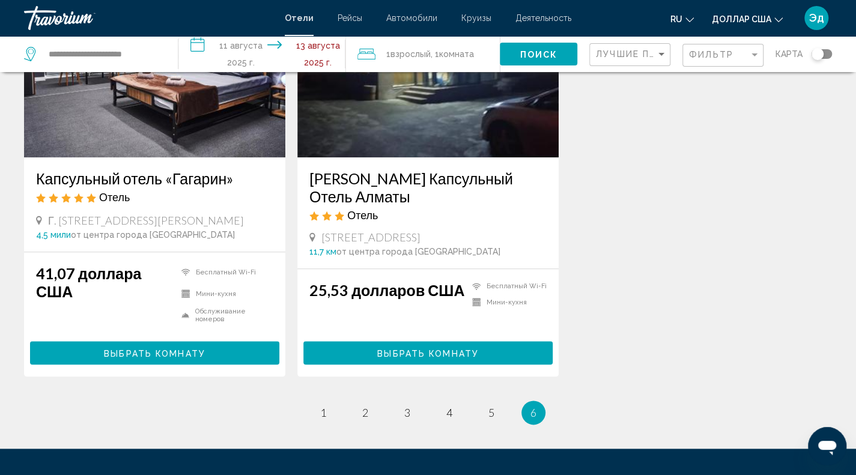
scroll to position [701, 0]
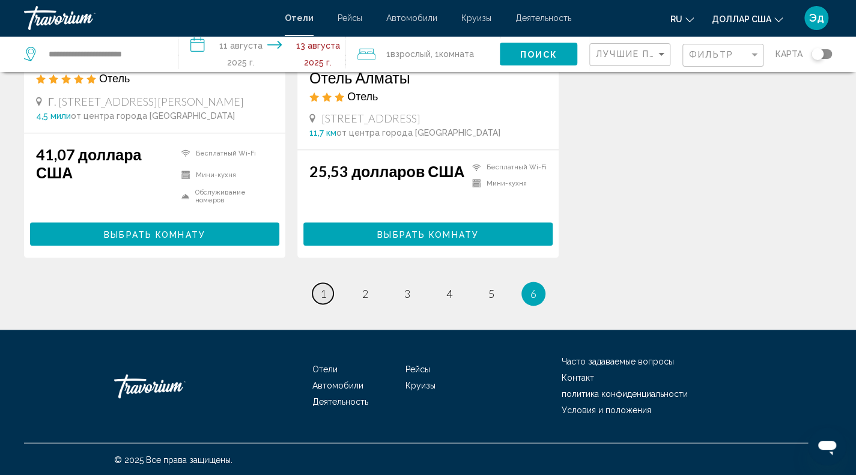
click at [323, 296] on font "1" at bounding box center [323, 293] width 6 height 13
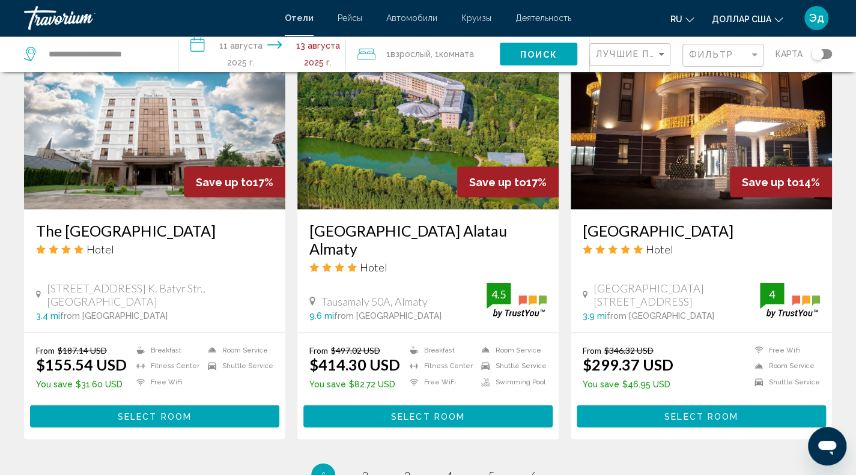
scroll to position [1566, 0]
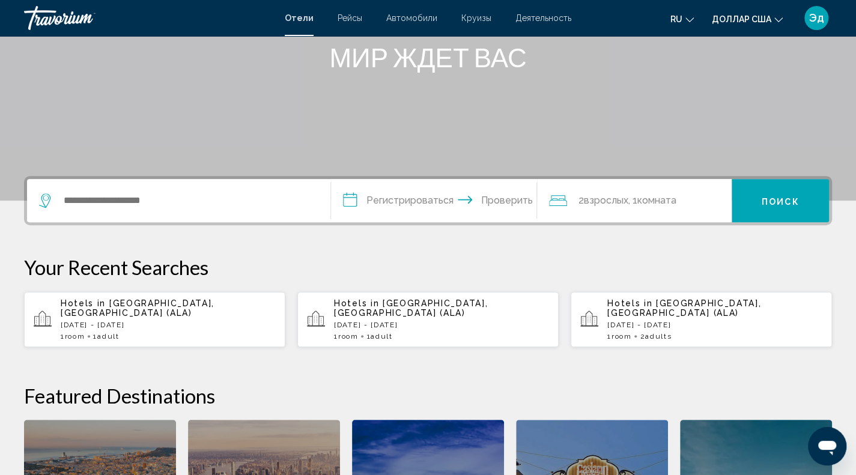
scroll to position [162, 0]
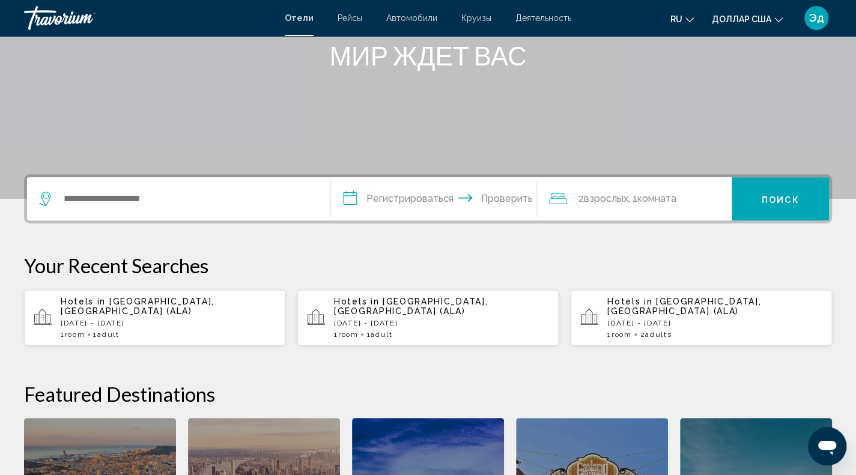
click at [191, 330] on div "1 Room rooms 1 Adult Adults" at bounding box center [168, 334] width 215 height 8
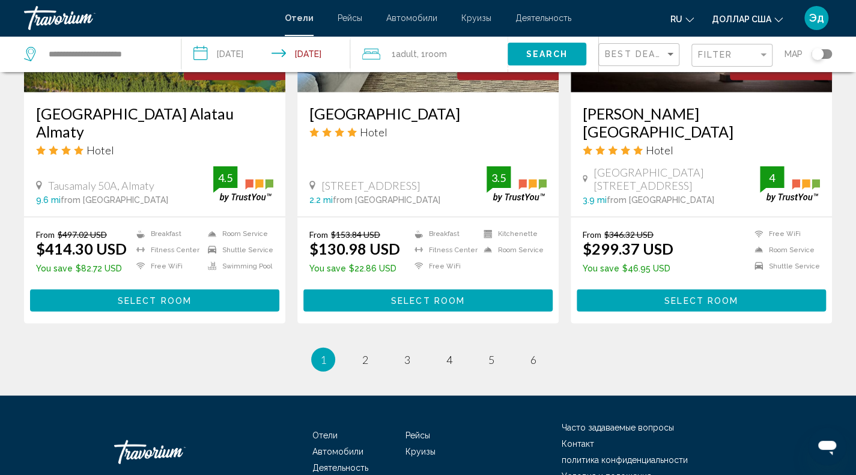
scroll to position [1516, 0]
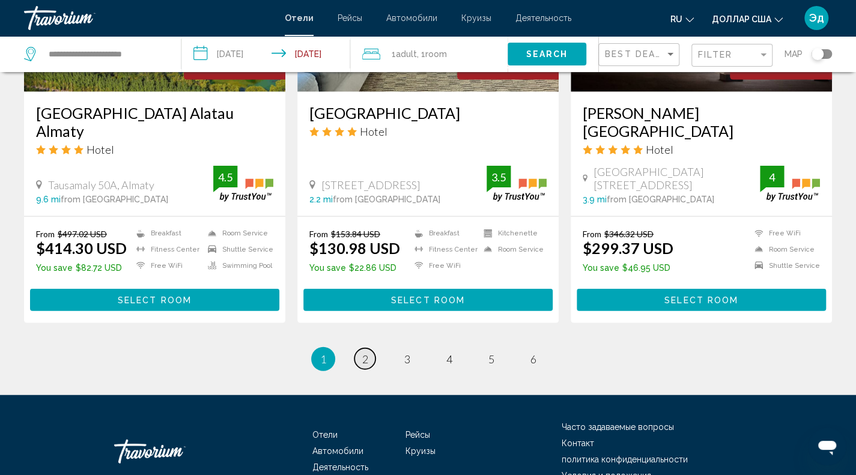
click at [361, 348] on link "page 2" at bounding box center [364, 358] width 21 height 21
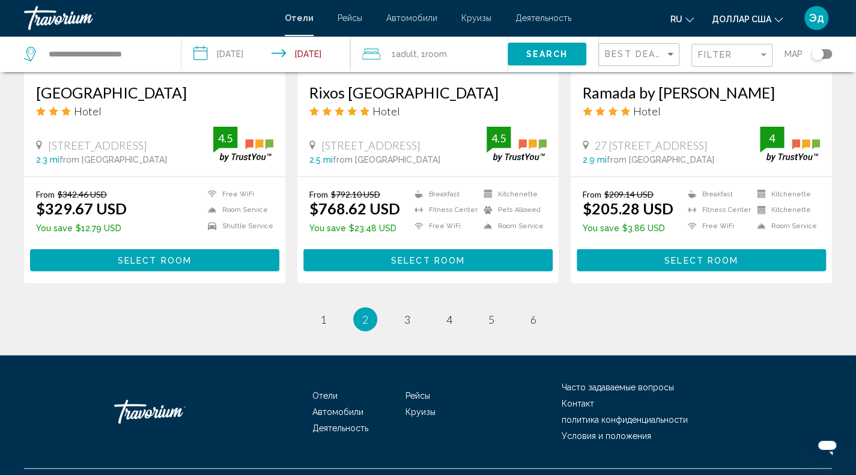
scroll to position [1540, 0]
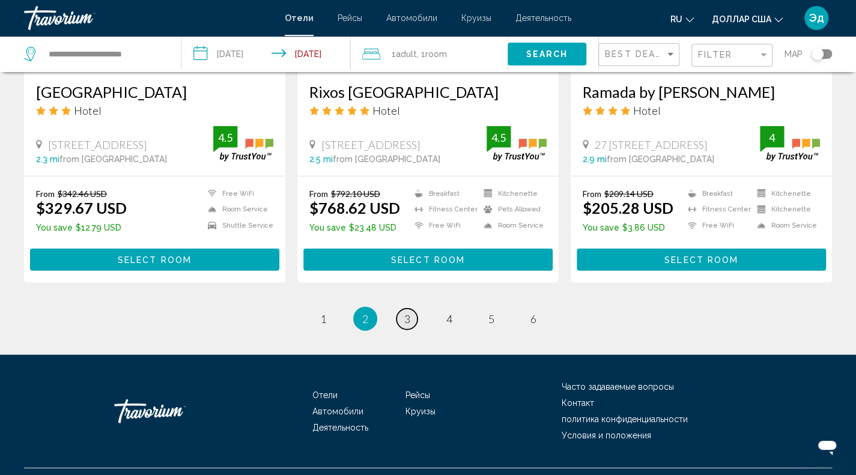
click at [406, 319] on span "3" at bounding box center [407, 318] width 6 height 13
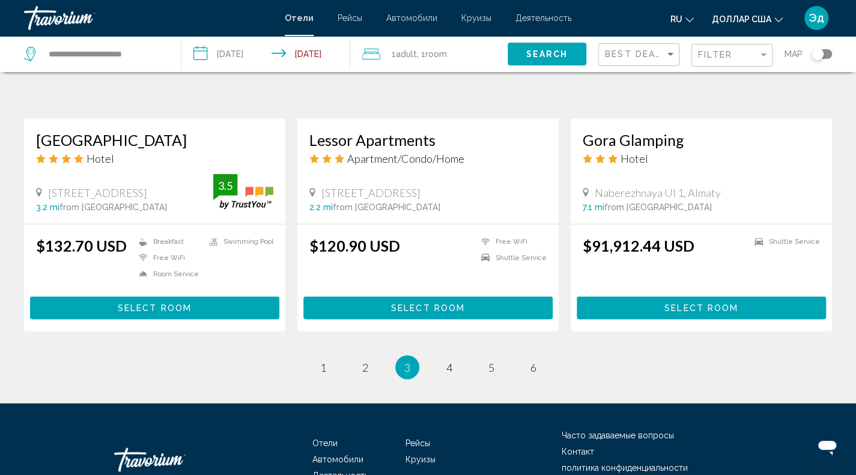
scroll to position [1493, 0]
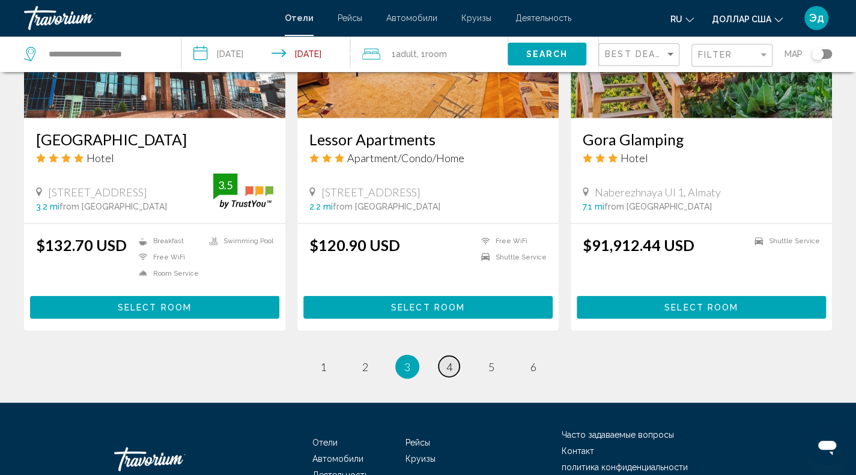
click at [448, 360] on span "4" at bounding box center [449, 366] width 6 height 13
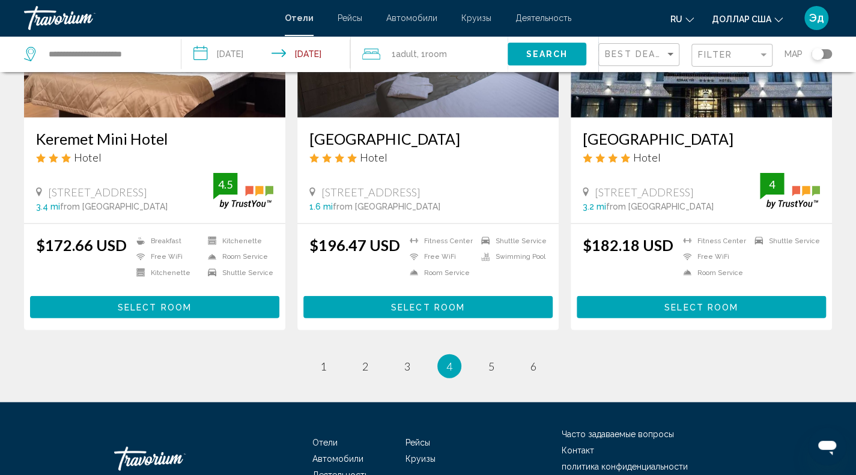
scroll to position [1493, 0]
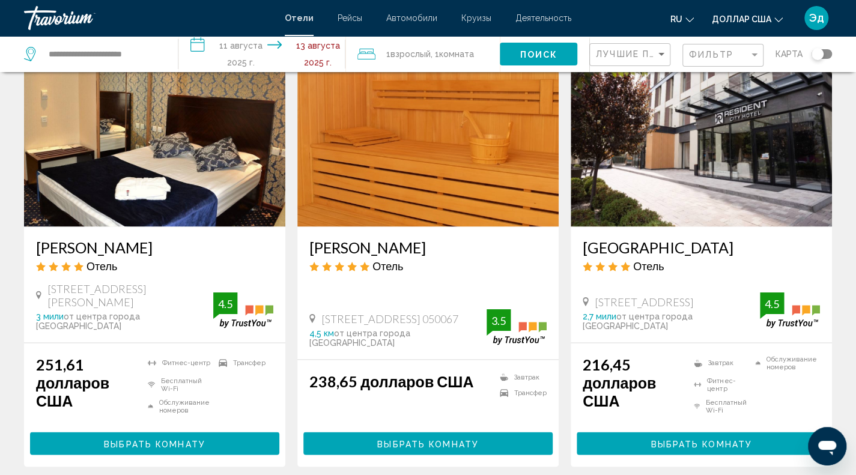
scroll to position [1047, 0]
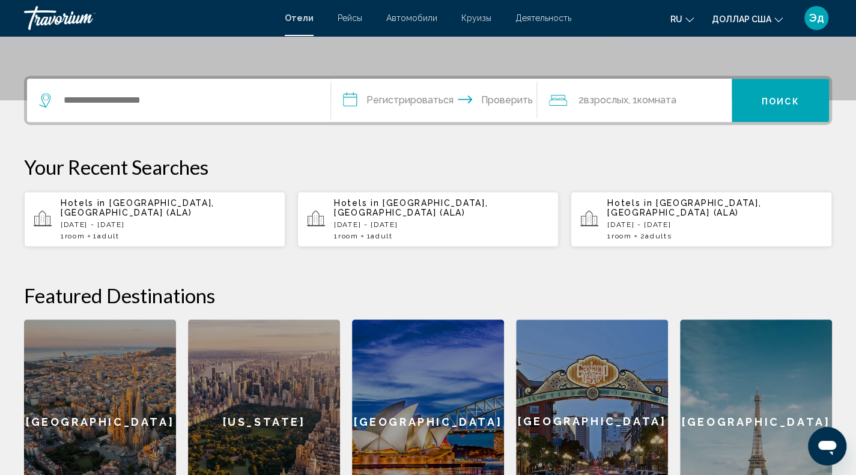
scroll to position [263, 0]
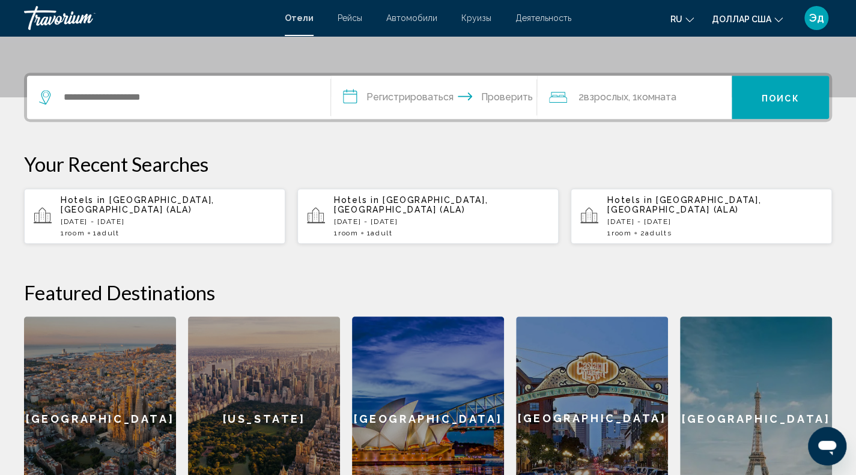
click at [217, 229] on div "1 Room rooms 1 Adult Adults" at bounding box center [168, 233] width 215 height 8
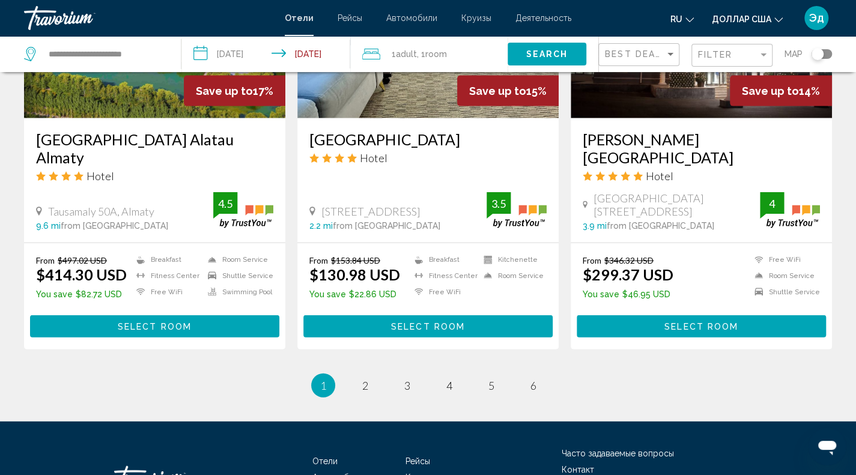
scroll to position [1566, 0]
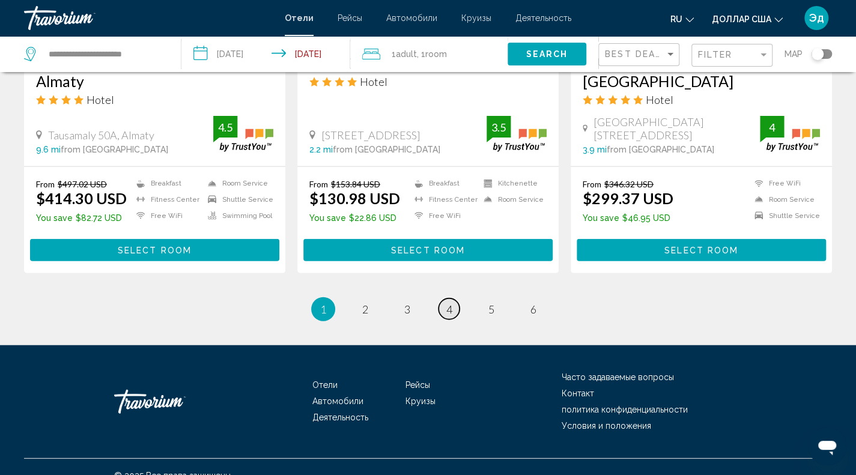
click at [450, 303] on span "4" at bounding box center [449, 309] width 6 height 13
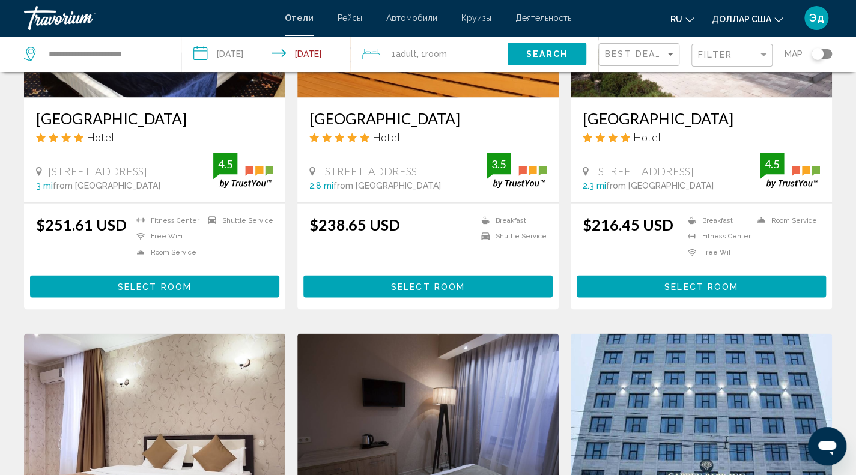
scroll to position [1085, 0]
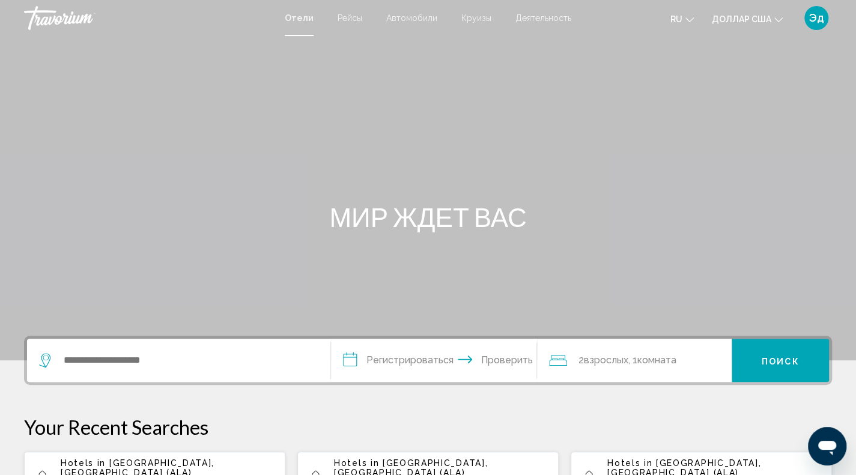
click at [417, 35] on mat-toolbar "Отели Рейсы Автомобили Круизы Деятельность [PERSON_NAME] Круизы Деятельность ru…" at bounding box center [428, 18] width 856 height 36
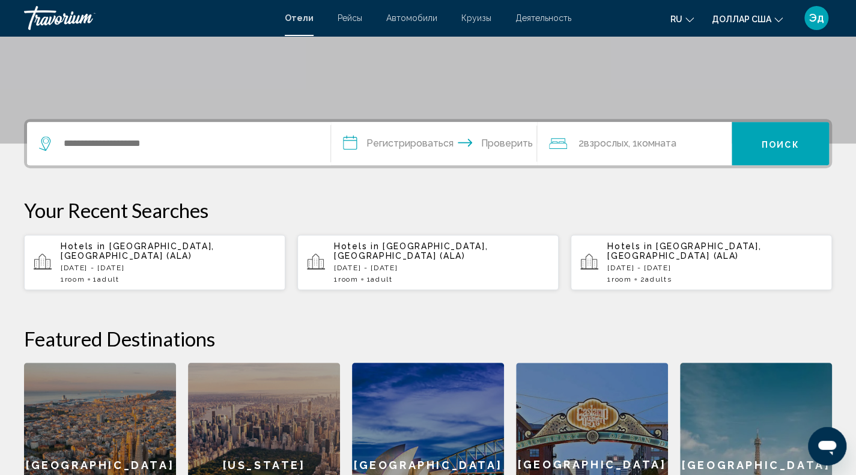
scroll to position [217, 0]
click at [156, 274] on div "1 Room rooms 1 Adult Adults" at bounding box center [168, 278] width 215 height 8
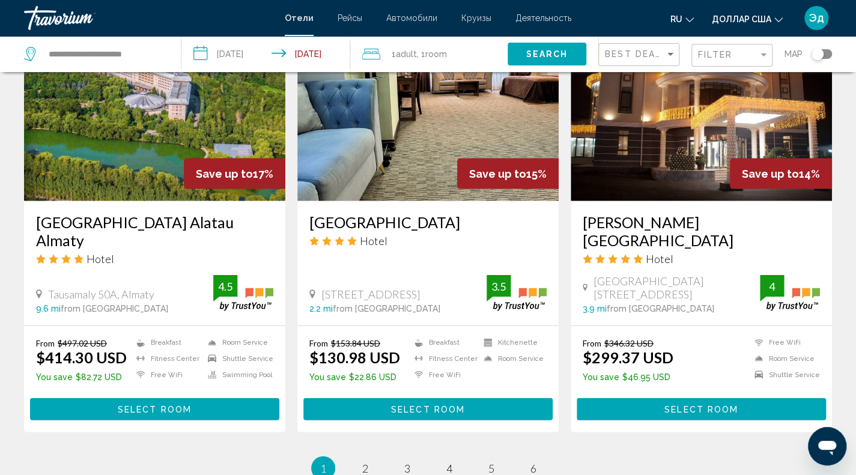
scroll to position [1424, 0]
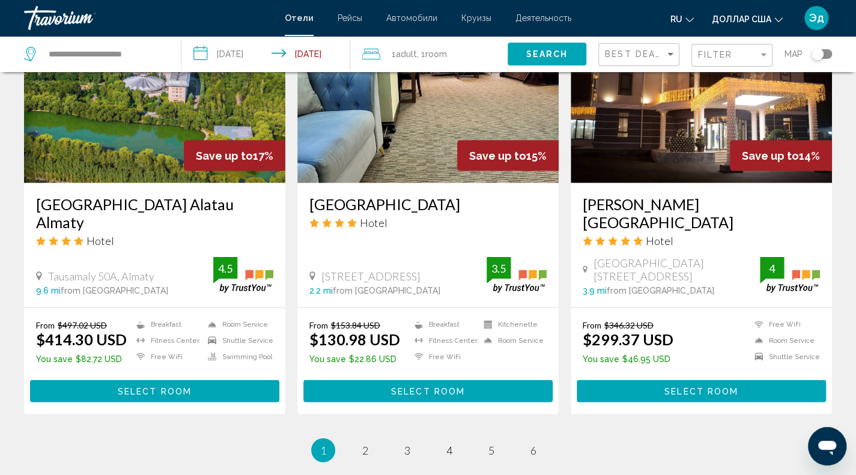
click at [454, 443] on li "page 4" at bounding box center [449, 450] width 24 height 24
click at [442, 440] on link "page 4" at bounding box center [448, 450] width 21 height 21
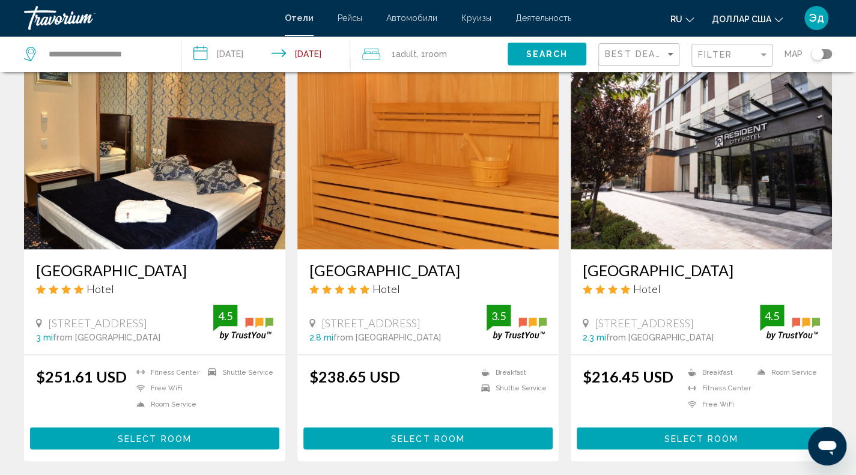
scroll to position [933, 0]
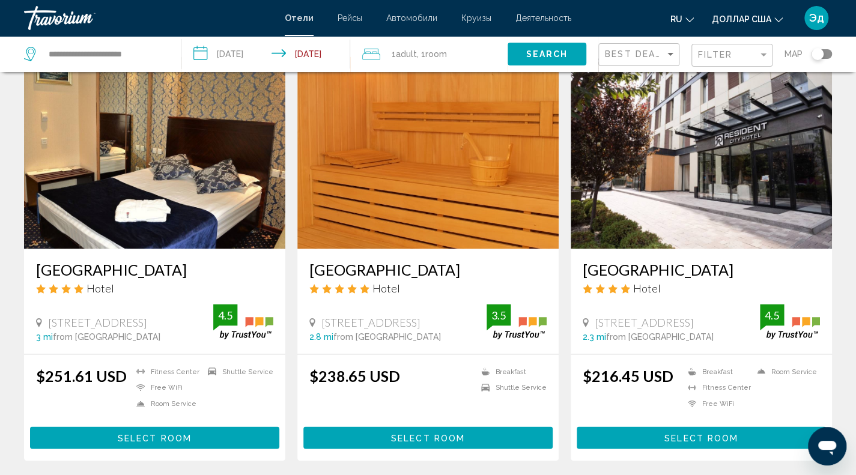
click at [442, 435] on span "Select Room" at bounding box center [428, 438] width 74 height 10
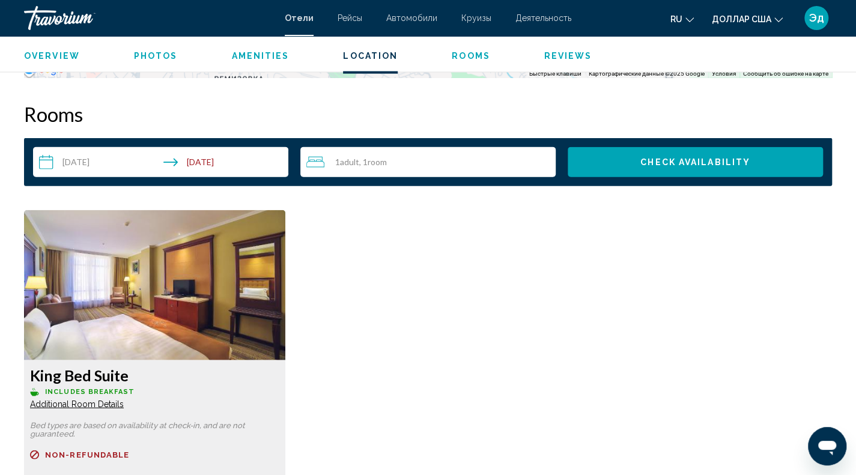
scroll to position [1490, 0]
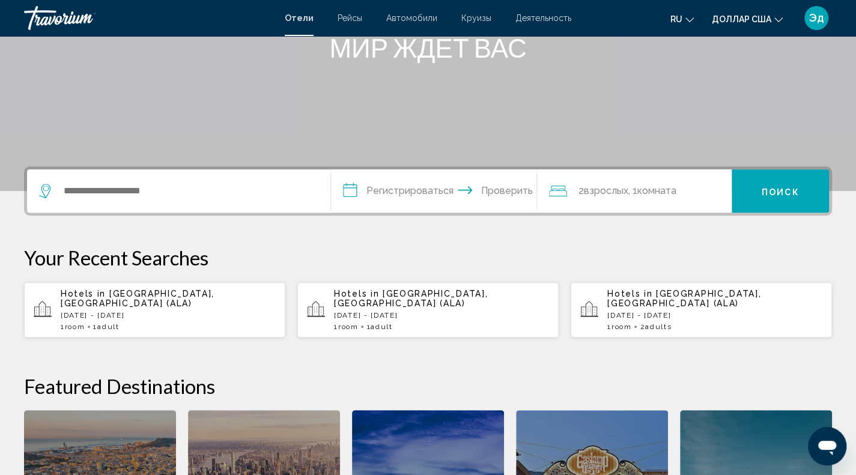
scroll to position [173, 0]
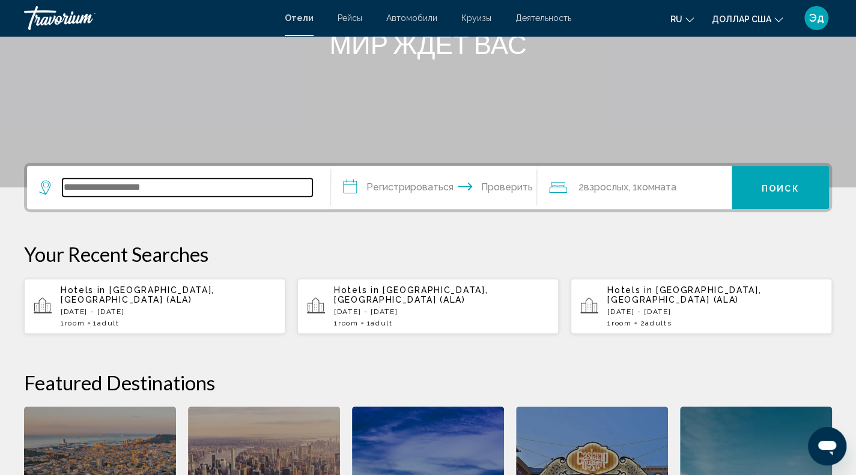
click at [176, 192] on input "Виджет поиска" at bounding box center [187, 187] width 250 height 18
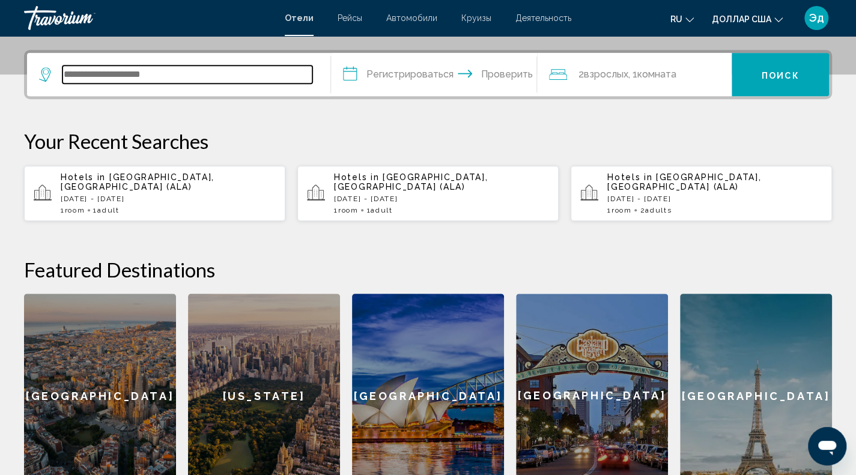
scroll to position [297, 0]
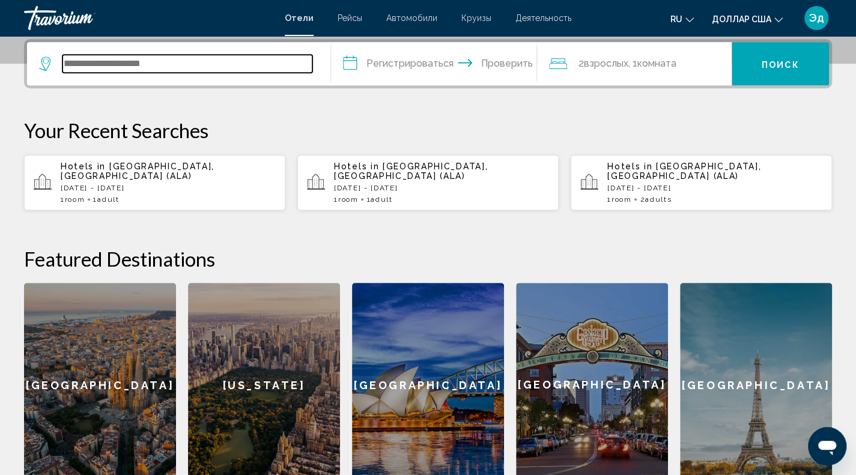
type input "*"
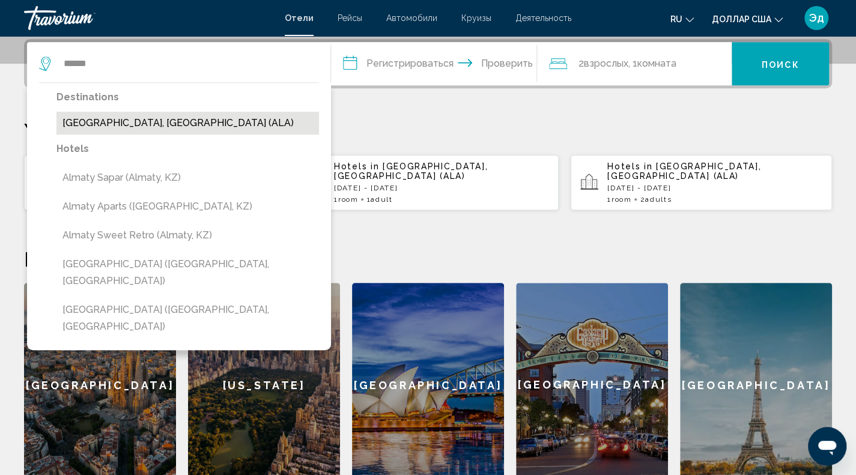
click at [192, 119] on button "[GEOGRAPHIC_DATA], [GEOGRAPHIC_DATA] (ALA)" at bounding box center [187, 123] width 262 height 23
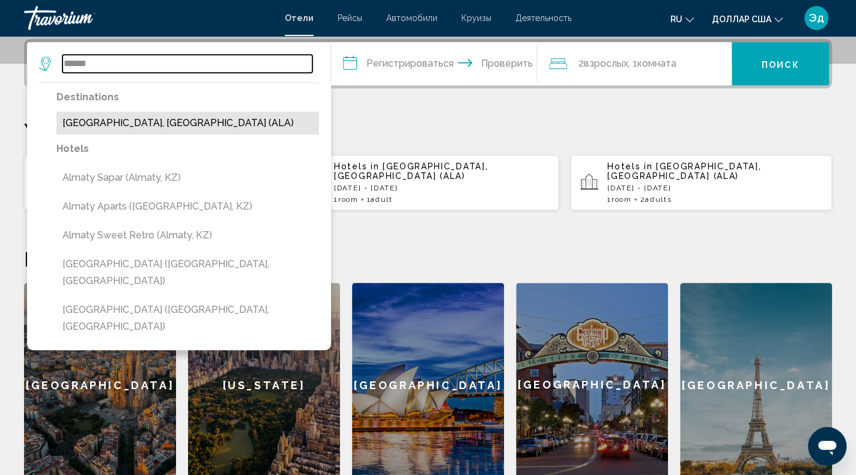
type input "**********"
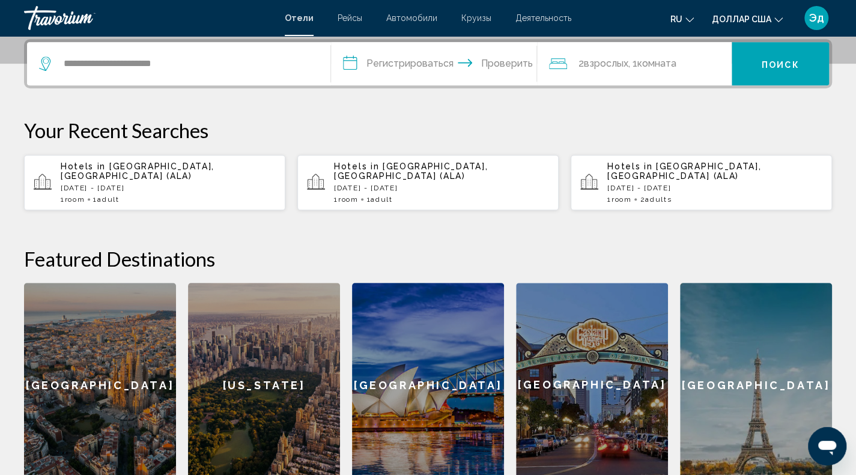
click at [372, 56] on input "**********" at bounding box center [436, 65] width 211 height 47
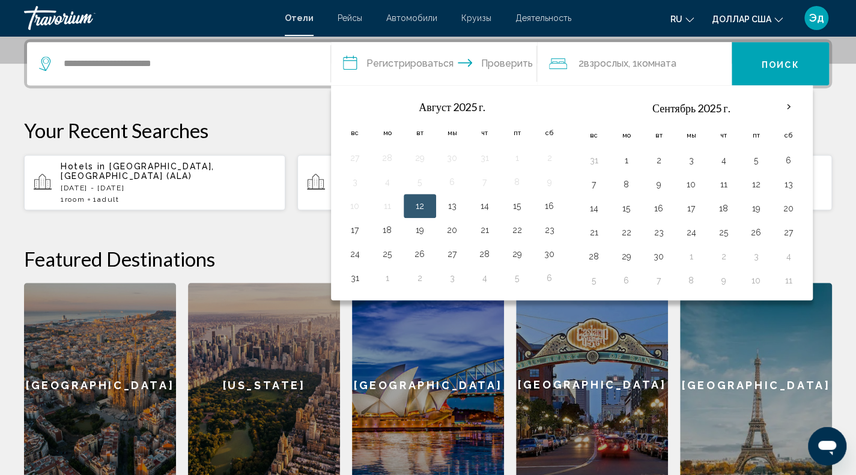
click at [163, 193] on app-hotels-recent-search "Hotels in [GEOGRAPHIC_DATA], [GEOGRAPHIC_DATA] (ALA) [DATE] - [DATE] 1 Room roo…" at bounding box center [154, 182] width 261 height 55
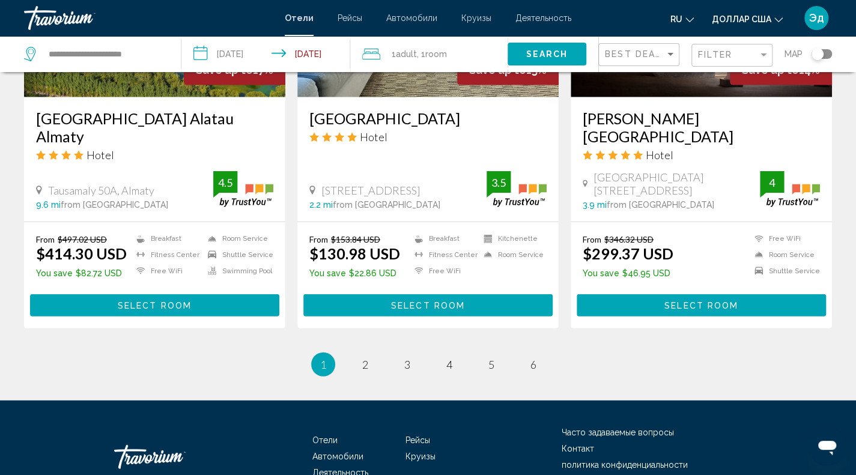
scroll to position [1566, 0]
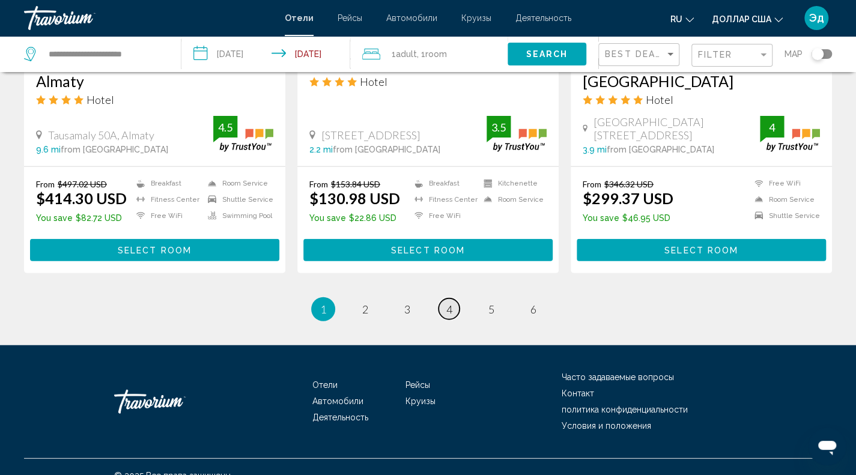
click at [446, 298] on link "page 4" at bounding box center [448, 308] width 21 height 21
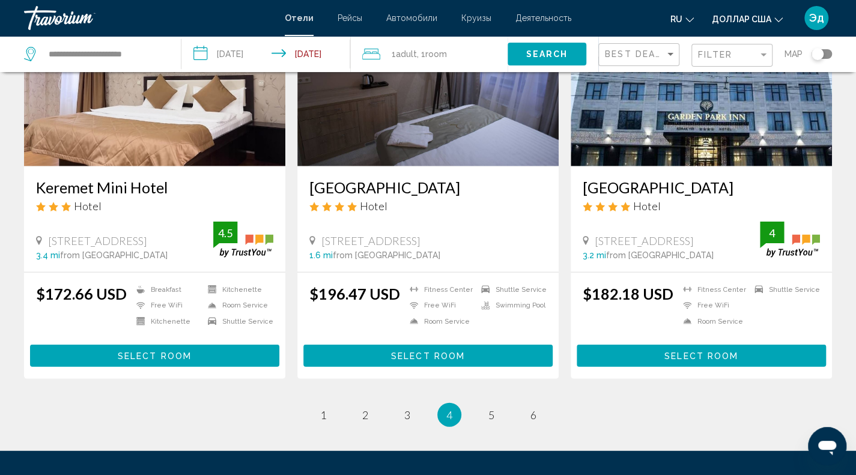
scroll to position [1448, 0]
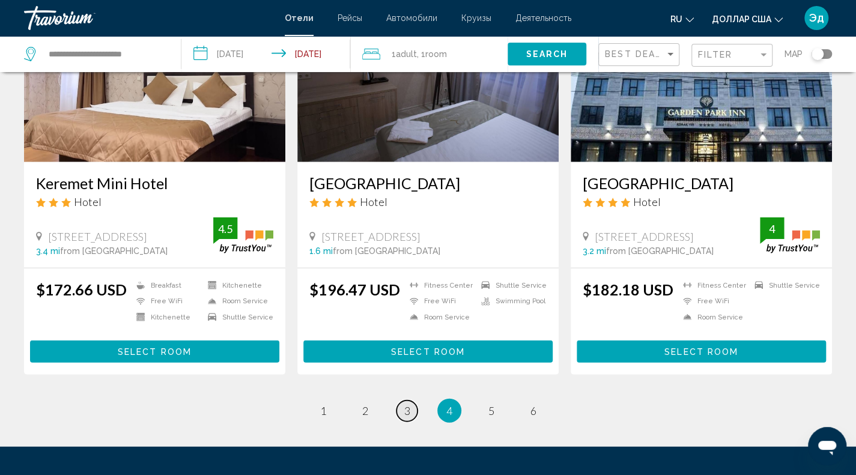
click at [404, 412] on span "3" at bounding box center [407, 410] width 6 height 13
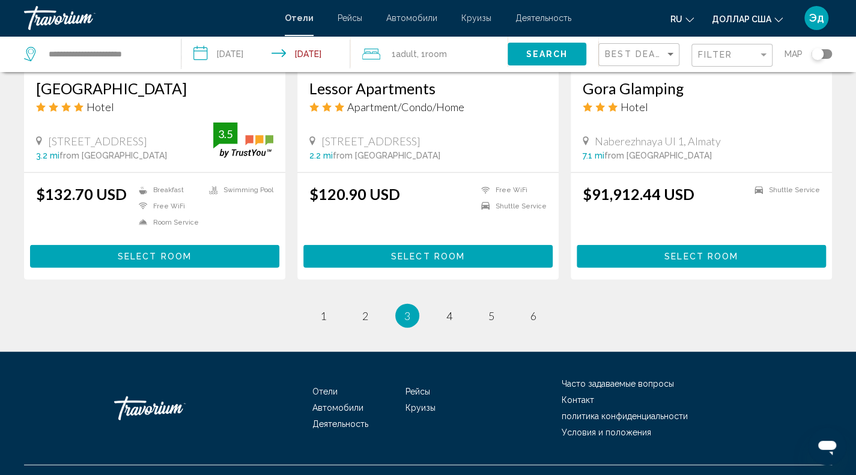
scroll to position [1547, 0]
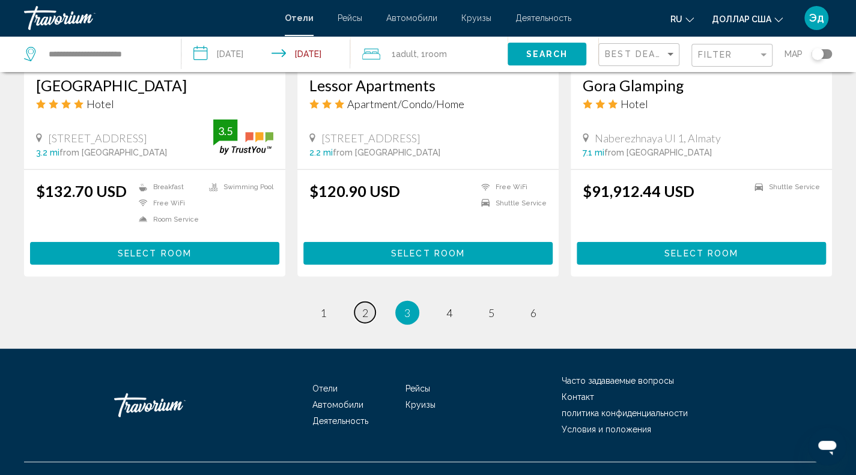
click at [369, 302] on link "page 2" at bounding box center [364, 312] width 21 height 21
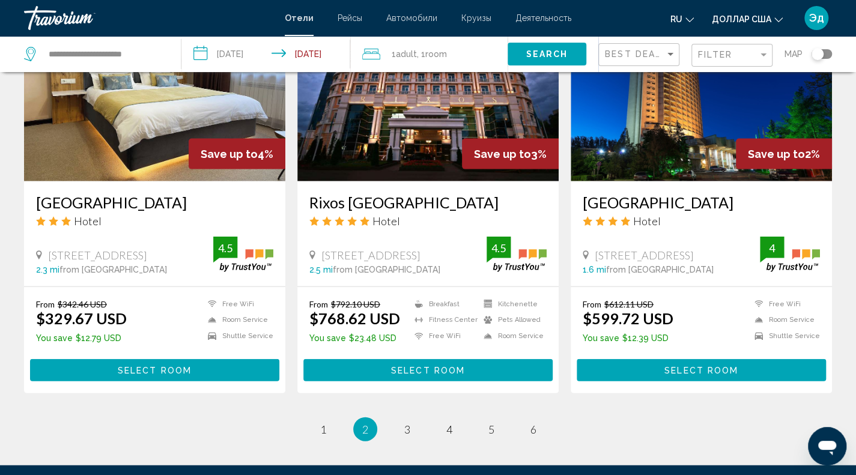
scroll to position [1432, 0]
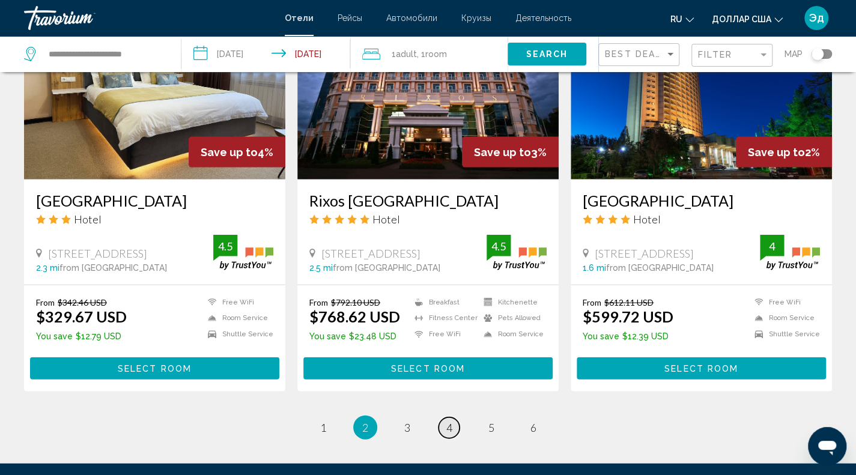
click at [449, 431] on span "4" at bounding box center [449, 427] width 6 height 13
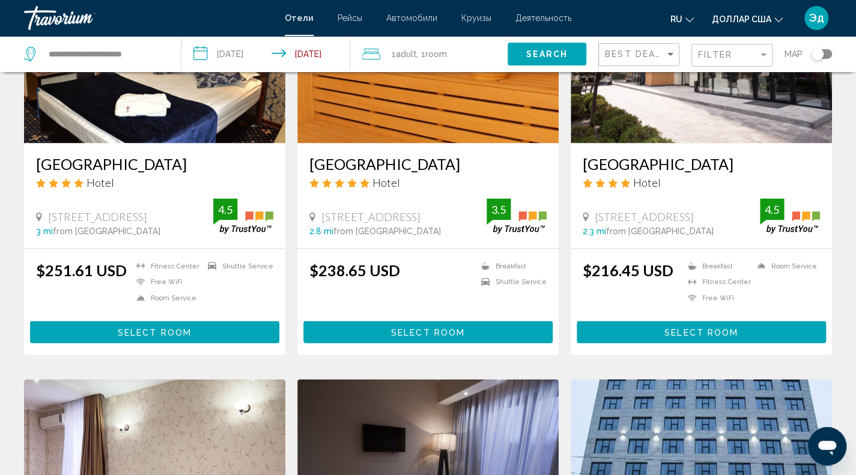
scroll to position [1048, 0]
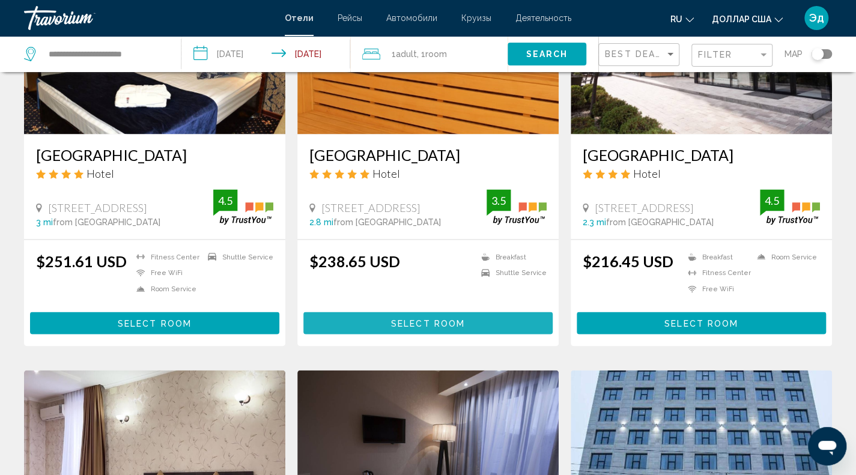
click at [453, 315] on button "Select Room" at bounding box center [427, 323] width 249 height 22
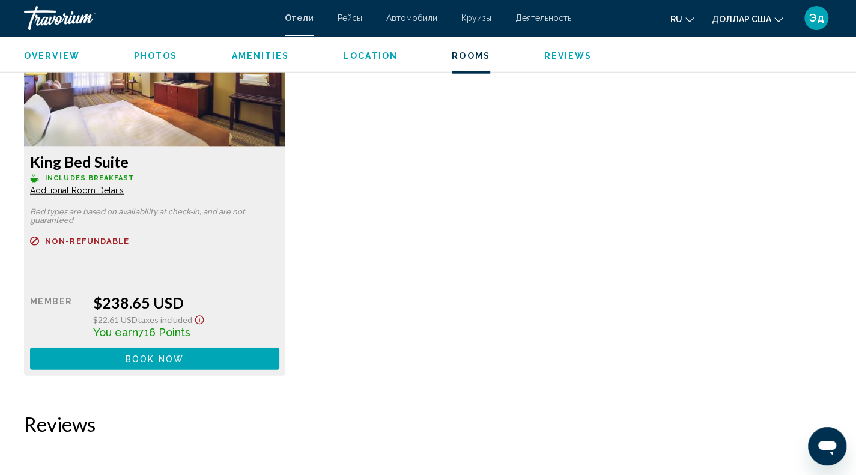
scroll to position [1707, 0]
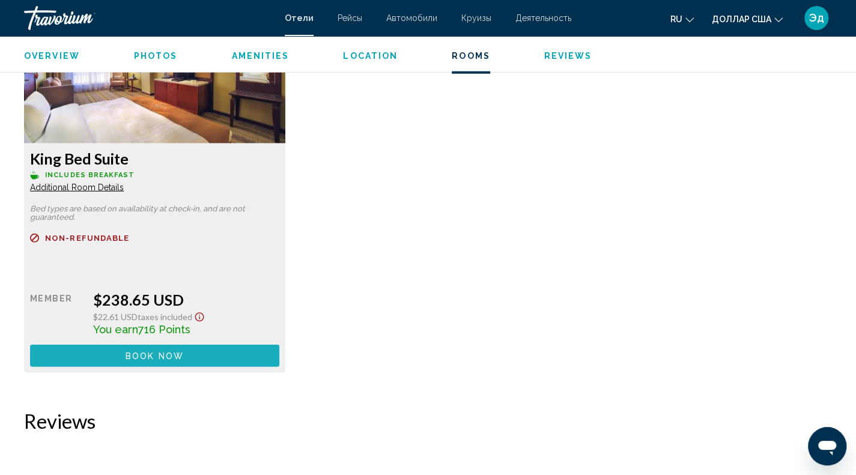
click at [202, 365] on button "Book now No longer available" at bounding box center [154, 356] width 249 height 22
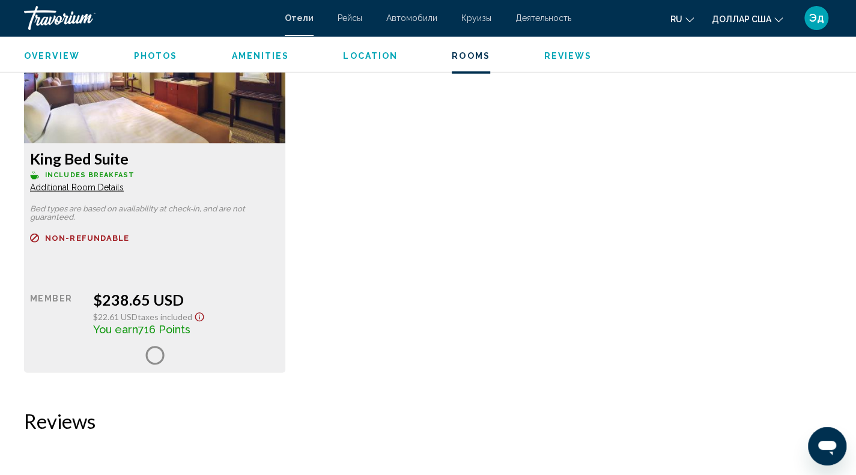
click at [198, 313] on icon "Show Taxes and Fees disclaimer" at bounding box center [199, 317] width 14 height 11
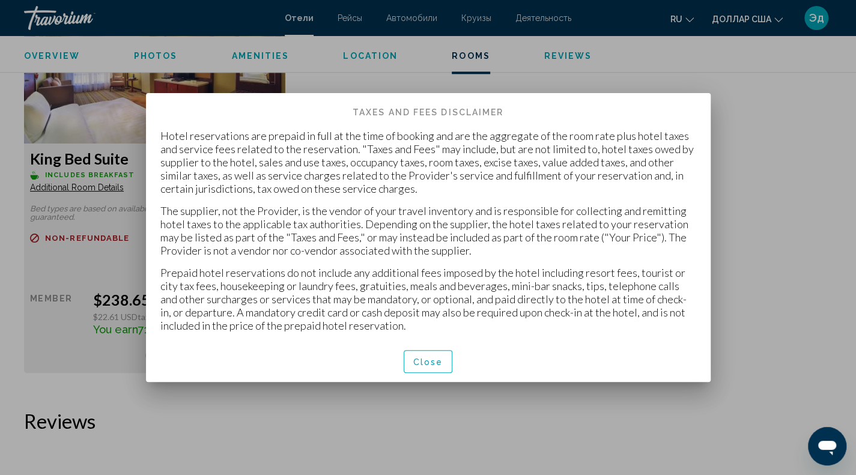
scroll to position [0, 0]
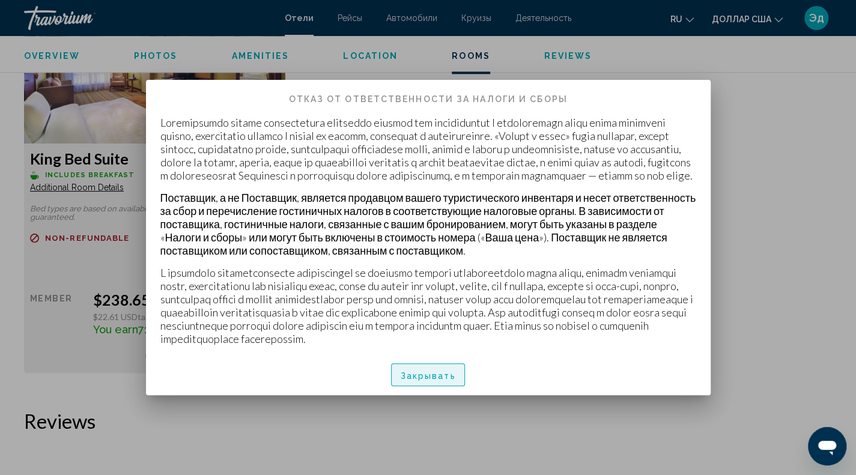
click at [429, 380] on font "Закрывать" at bounding box center [428, 376] width 55 height 10
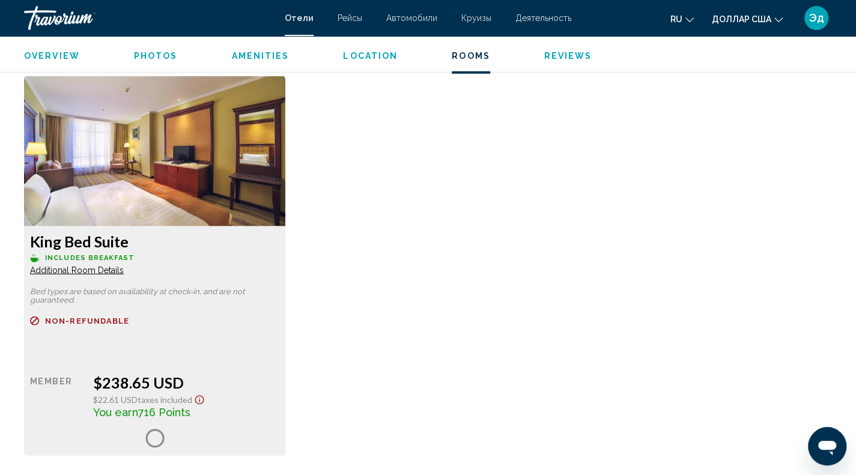
scroll to position [1520, 0]
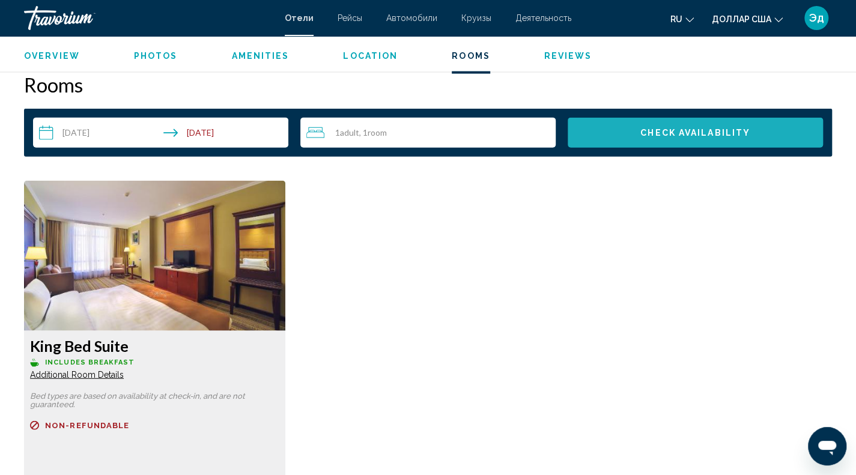
click at [676, 129] on span "Check Availability" at bounding box center [695, 134] width 110 height 10
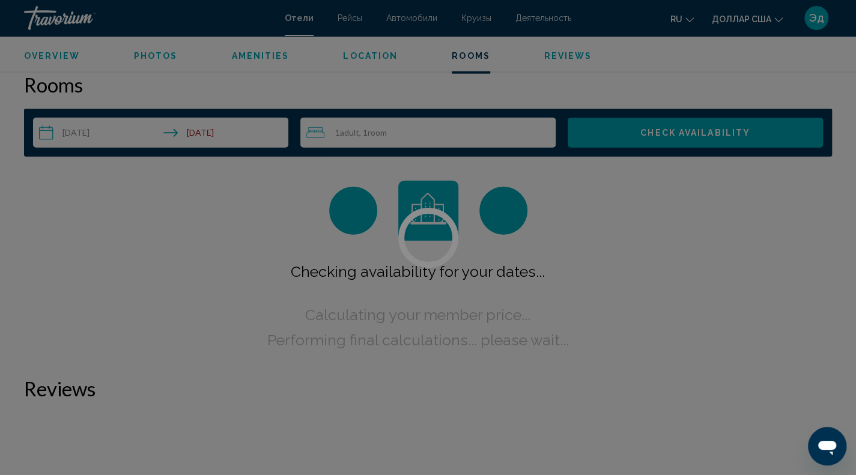
scroll to position [1521, 0]
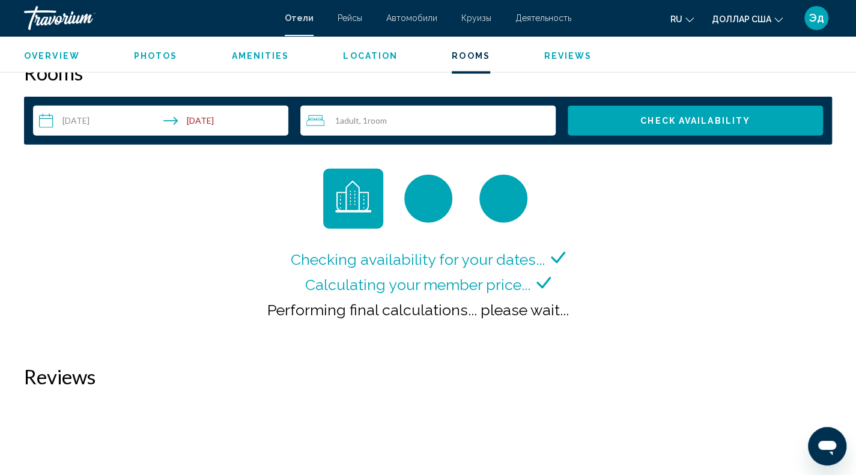
scroll to position [1531, 0]
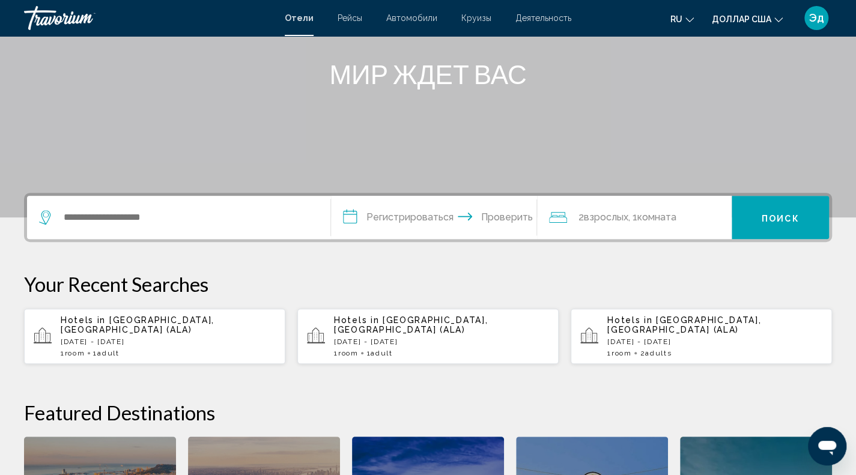
scroll to position [144, 0]
click at [143, 337] on p "[DATE] - [DATE]" at bounding box center [168, 341] width 215 height 8
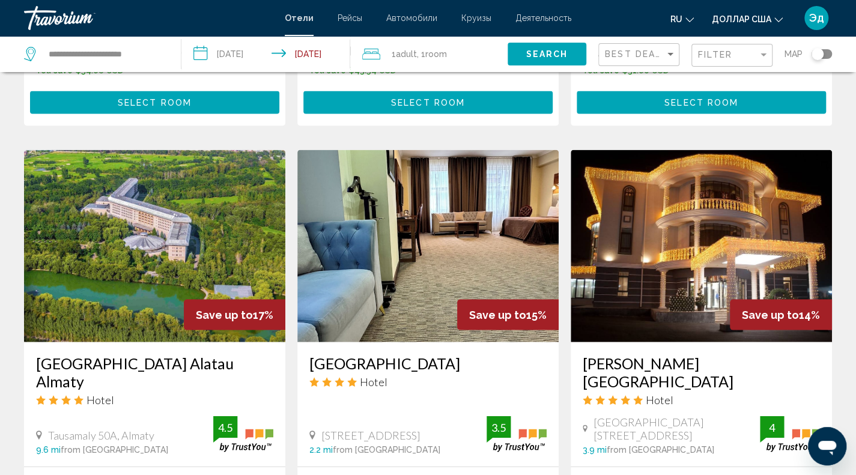
scroll to position [1566, 0]
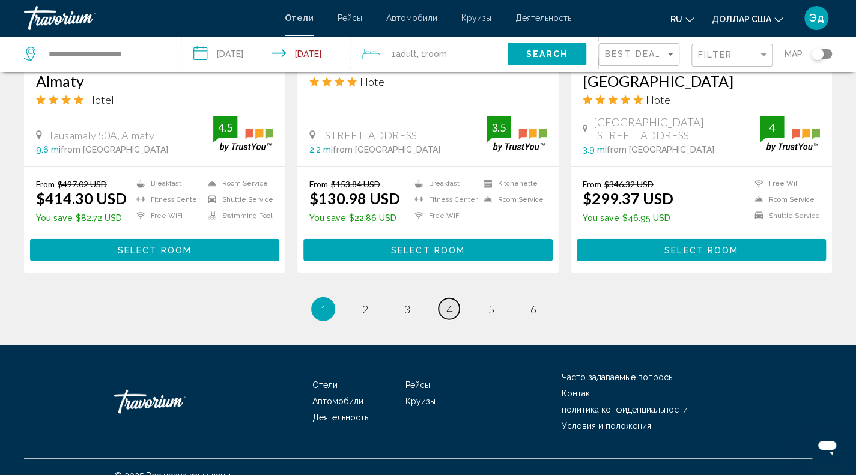
click at [444, 298] on link "page 4" at bounding box center [448, 308] width 21 height 21
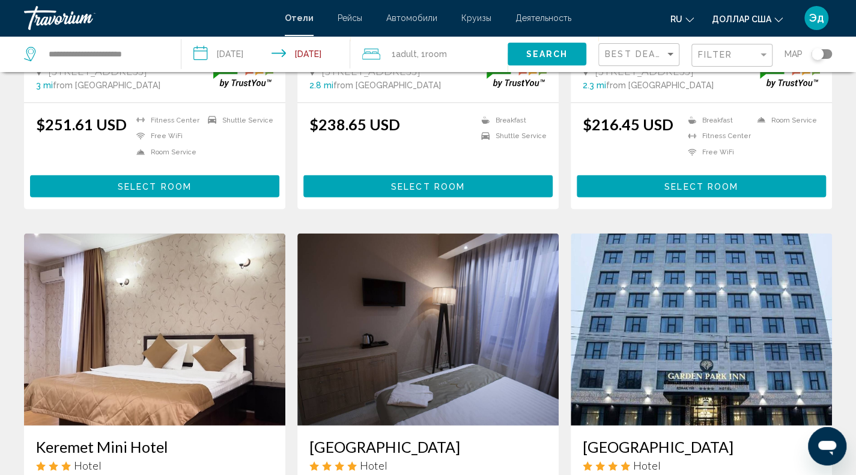
scroll to position [1194, 0]
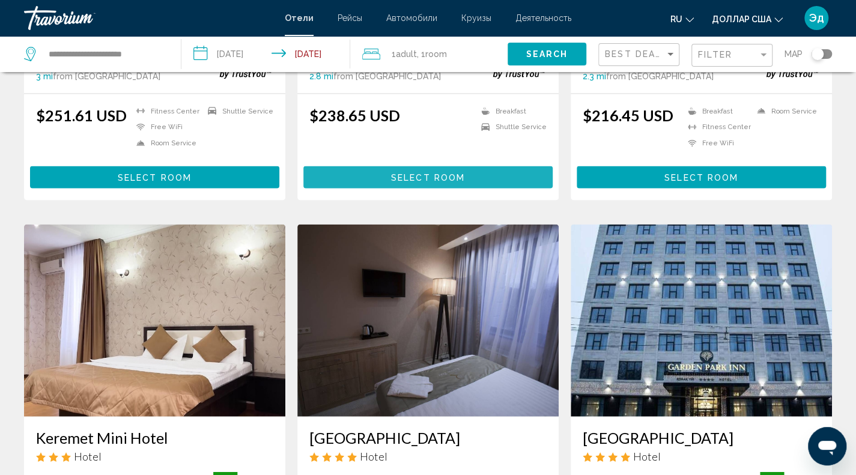
click at [425, 178] on span "Select Room" at bounding box center [428, 177] width 74 height 10
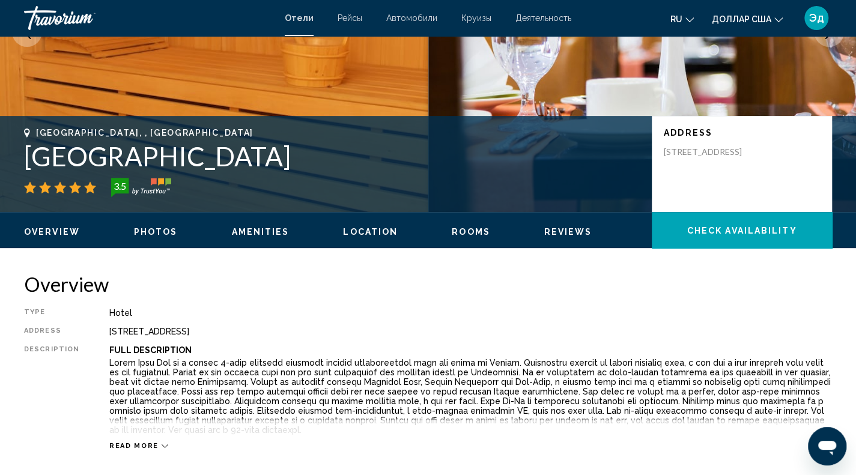
scroll to position [185, 0]
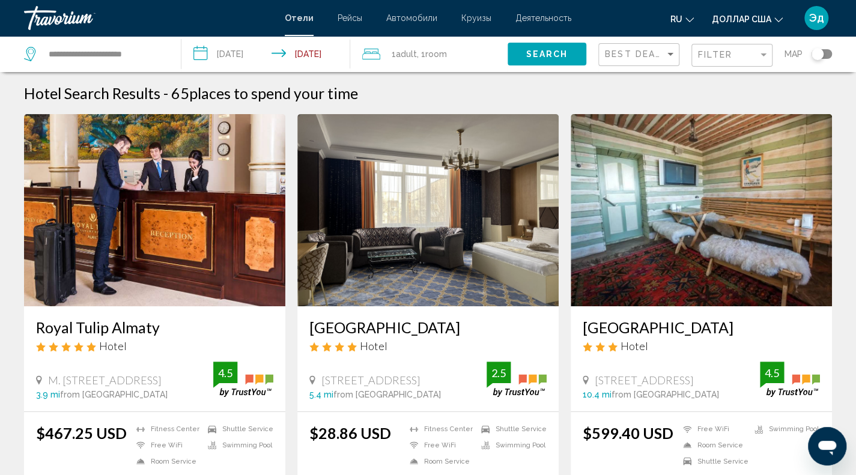
click at [530, 61] on button "Search" at bounding box center [546, 54] width 79 height 22
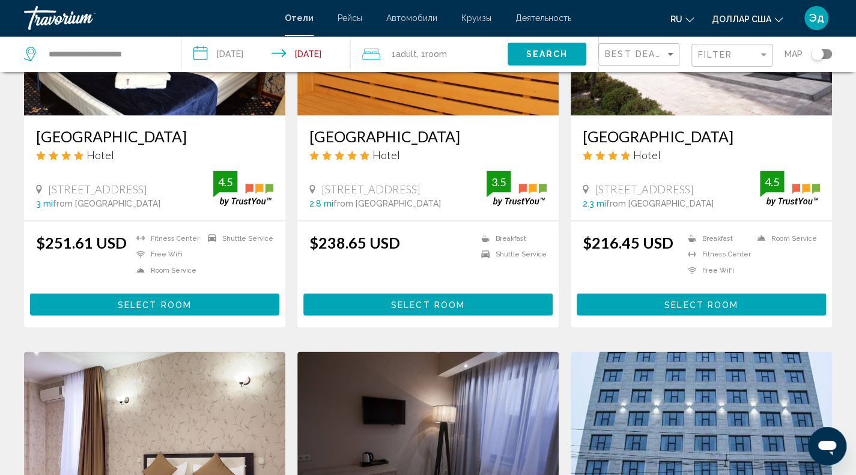
scroll to position [1076, 0]
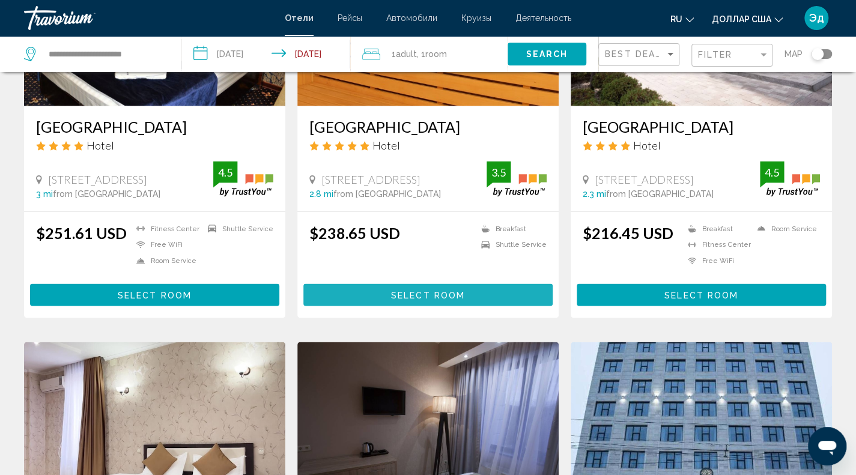
click at [415, 300] on button "Select Room" at bounding box center [427, 294] width 249 height 22
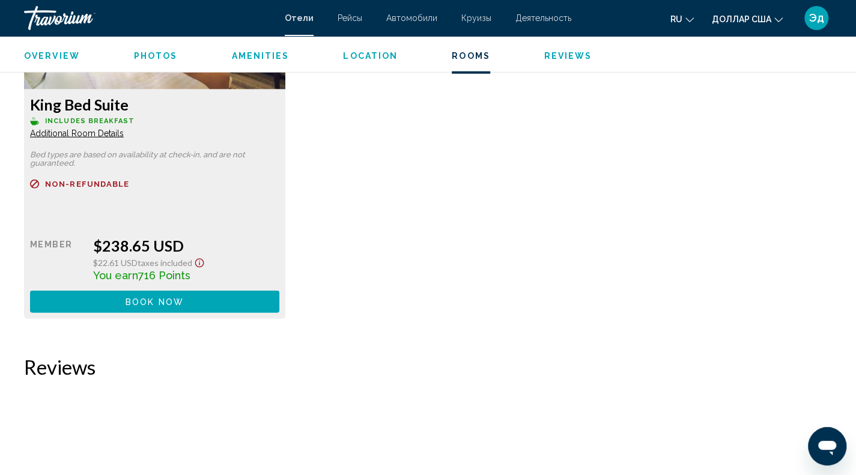
scroll to position [1761, 0]
click at [229, 303] on button "Book now No longer available" at bounding box center [154, 302] width 249 height 22
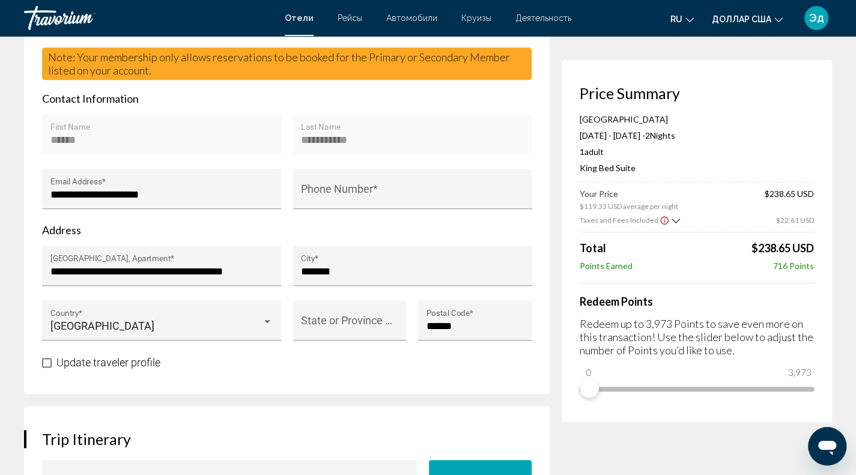
scroll to position [450, 0]
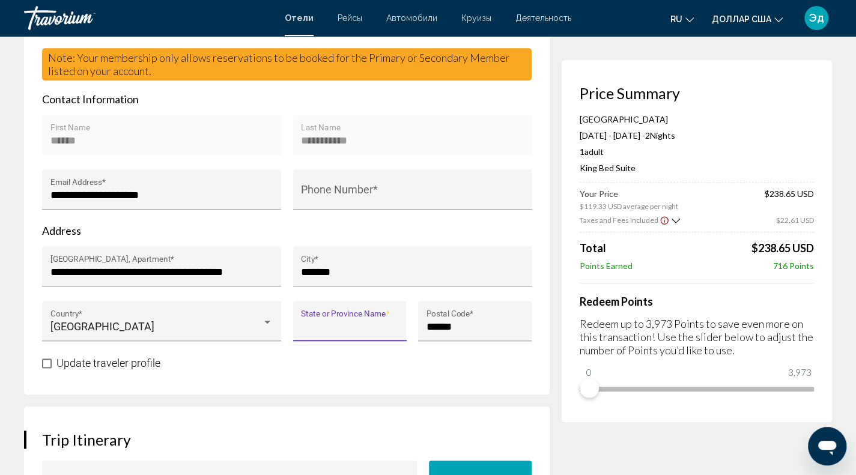
click at [363, 333] on input "State or Province Name *" at bounding box center [349, 327] width 97 height 12
type input "*"
type input "****"
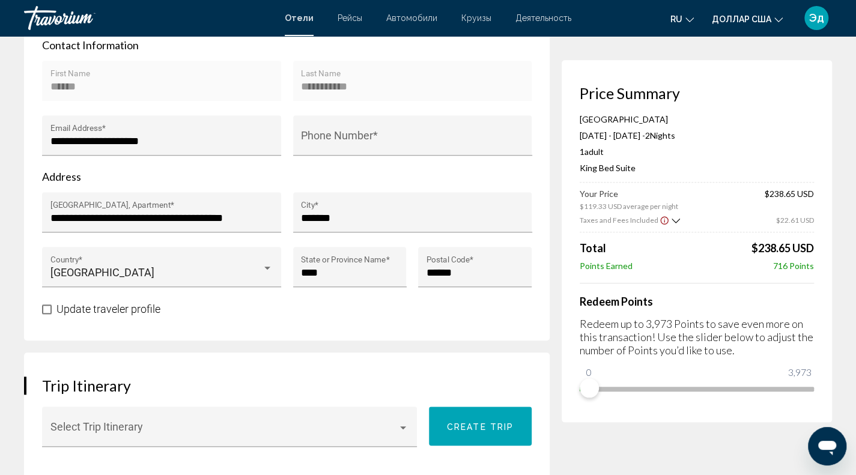
drag, startPoint x: 358, startPoint y: 392, endPoint x: 226, endPoint y: 404, distance: 132.7
click at [226, 395] on h3 "Trip Itinerary" at bounding box center [286, 386] width 489 height 18
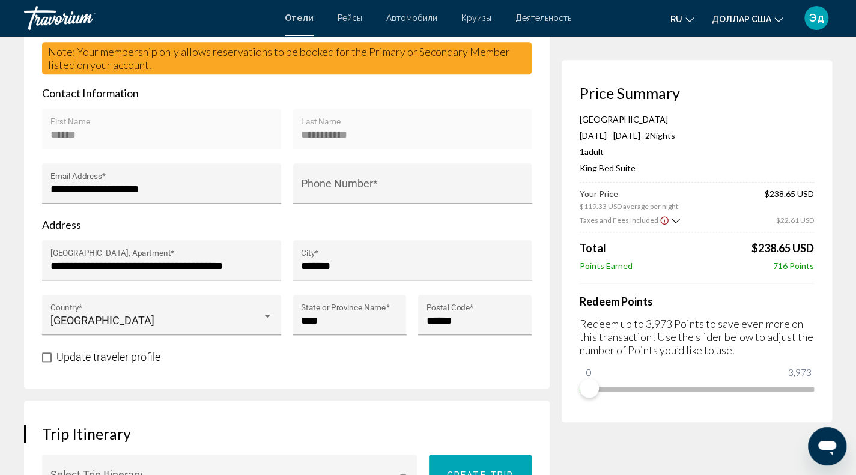
scroll to position [452, 0]
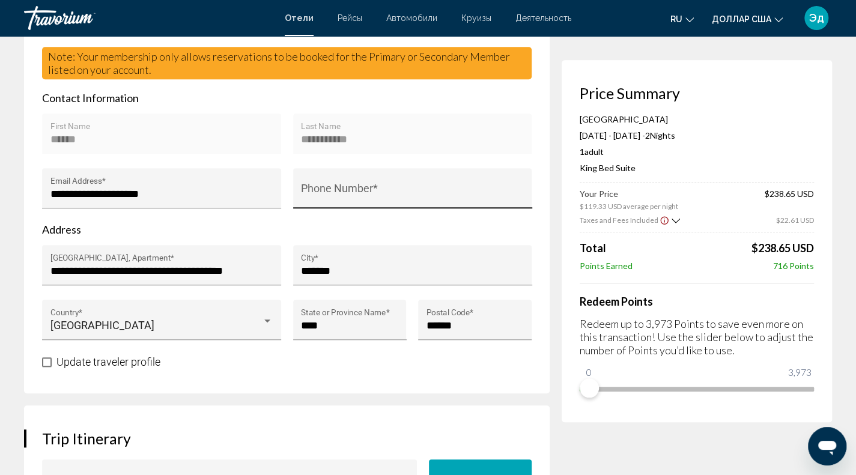
click at [346, 199] on div "Phone Number *" at bounding box center [412, 193] width 223 height 32
type input "*"
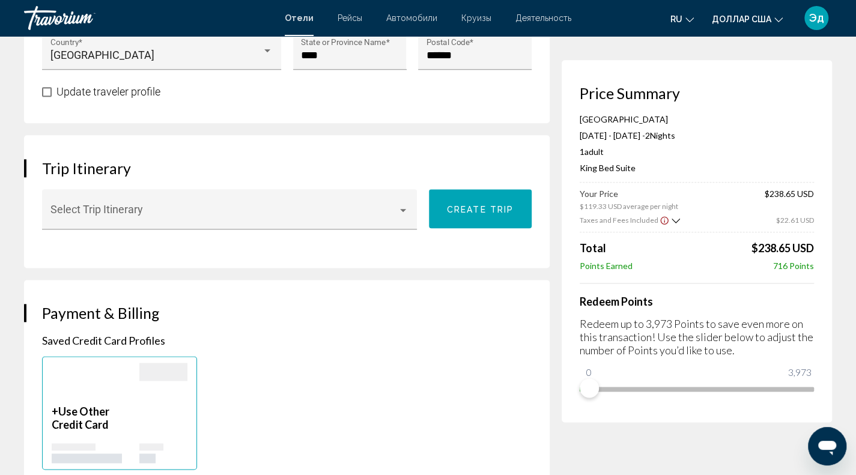
scroll to position [722, 0]
type input "**********"
drag, startPoint x: 265, startPoint y: 385, endPoint x: 154, endPoint y: 307, distance: 135.8
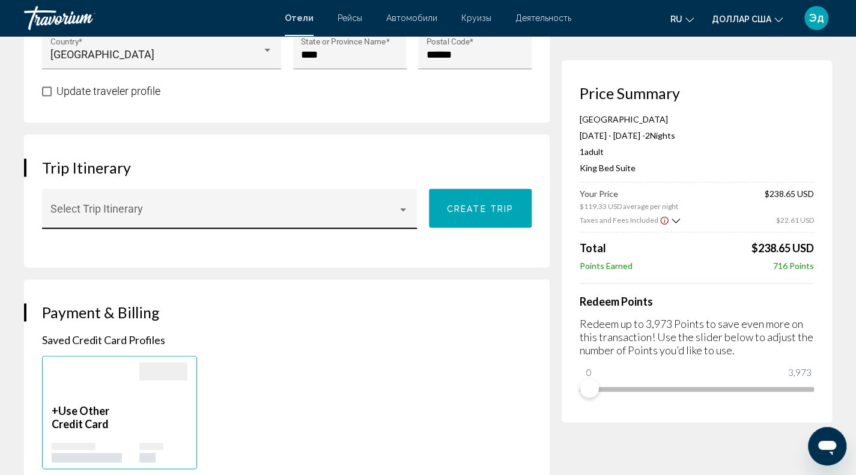
click at [405, 202] on div "Select Trip Itinerary" at bounding box center [229, 209] width 375 height 40
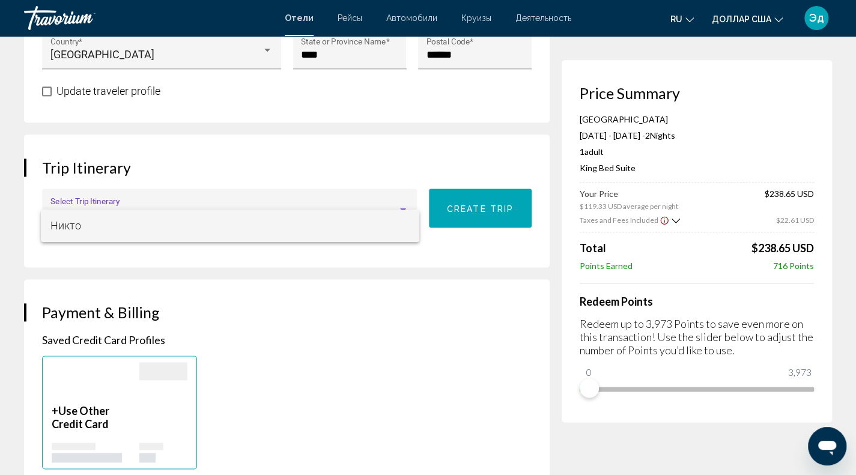
click at [399, 252] on div at bounding box center [428, 237] width 856 height 475
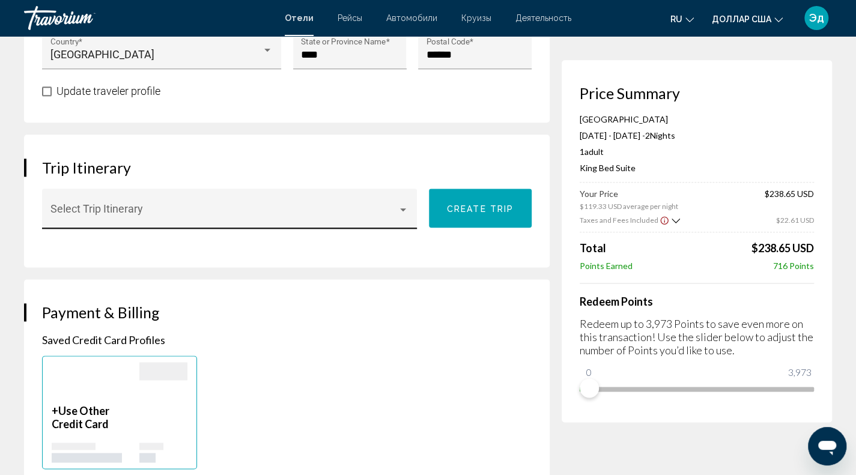
click at [402, 229] on div "Select Trip Itinerary" at bounding box center [229, 213] width 359 height 32
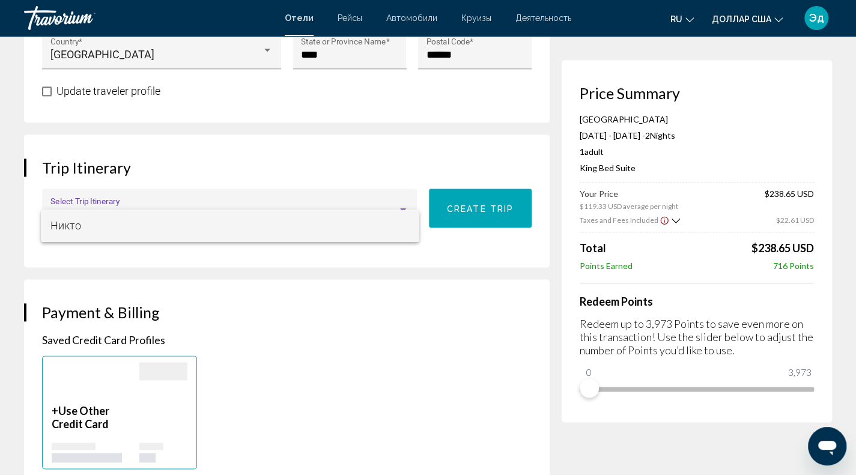
click at [401, 271] on div at bounding box center [428, 237] width 856 height 475
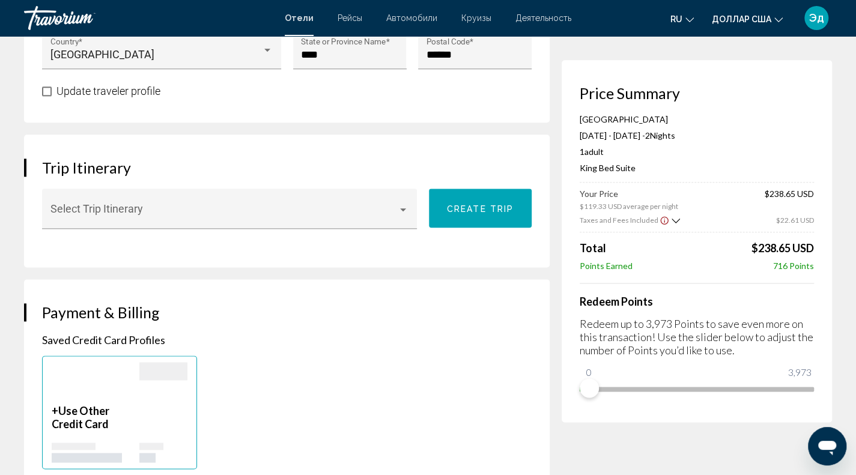
drag, startPoint x: 401, startPoint y: 271, endPoint x: 365, endPoint y: 367, distance: 102.6
click at [365, 367] on div "Saved Credit Card Profiles + Use Other Credit Card" at bounding box center [286, 401] width 489 height 136
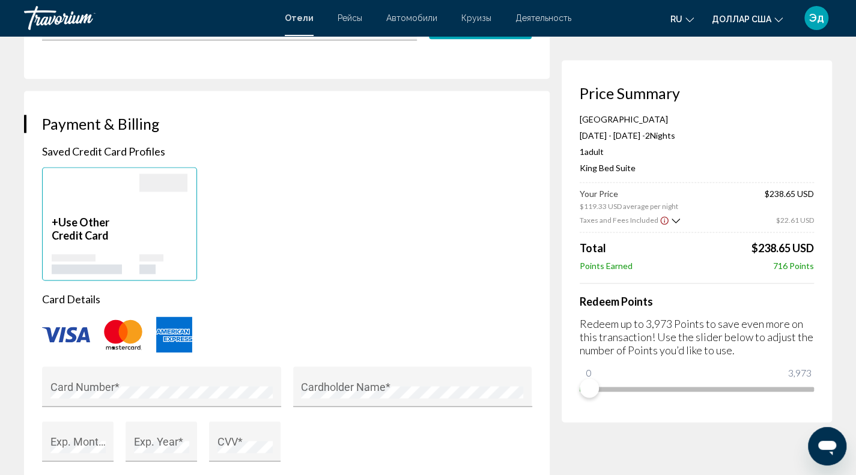
scroll to position [934, 0]
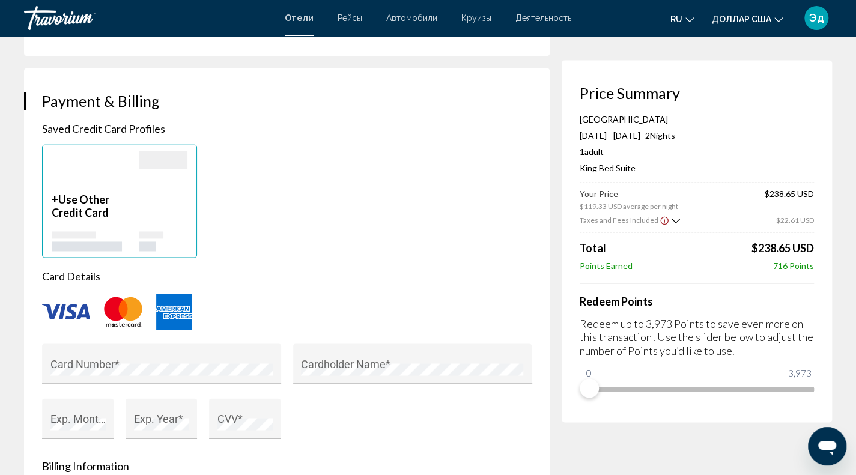
click at [160, 227] on div "Основное содержание" at bounding box center [163, 222] width 48 height 58
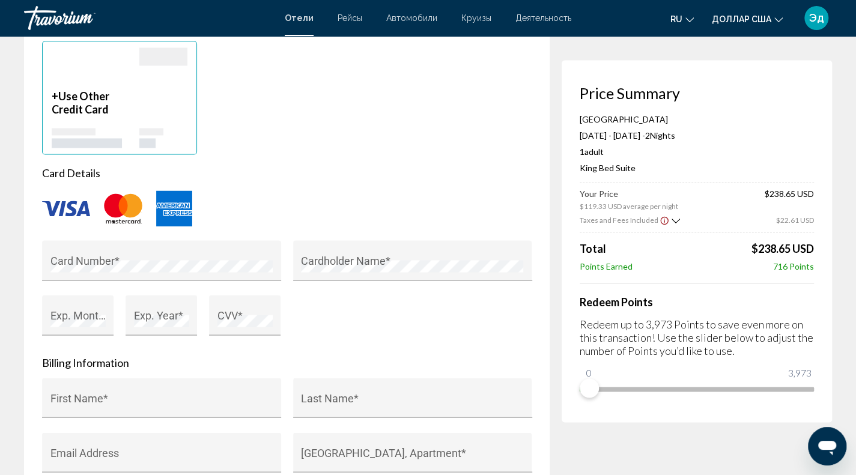
scroll to position [1038, 0]
click at [73, 334] on div "Exp. Month *" at bounding box center [77, 318] width 55 height 32
click at [216, 334] on div "CVV *" at bounding box center [244, 314] width 71 height 40
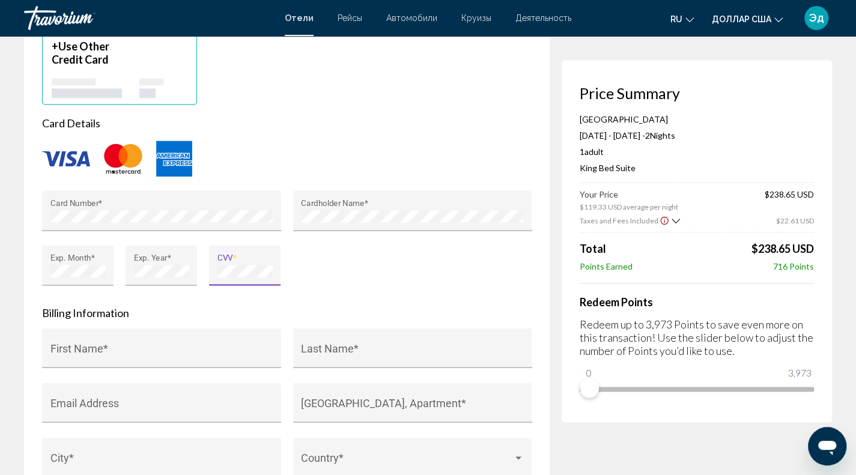
scroll to position [1091, 0]
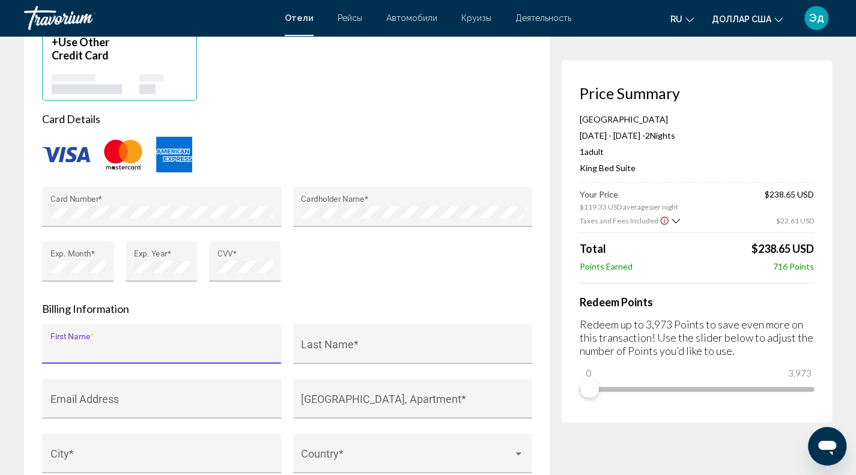
drag, startPoint x: 262, startPoint y: 338, endPoint x: 217, endPoint y: 363, distance: 51.6
click at [217, 356] on input "First Name *" at bounding box center [161, 349] width 223 height 12
type input "******"
click at [380, 353] on div "Last Name *" at bounding box center [412, 347] width 223 height 32
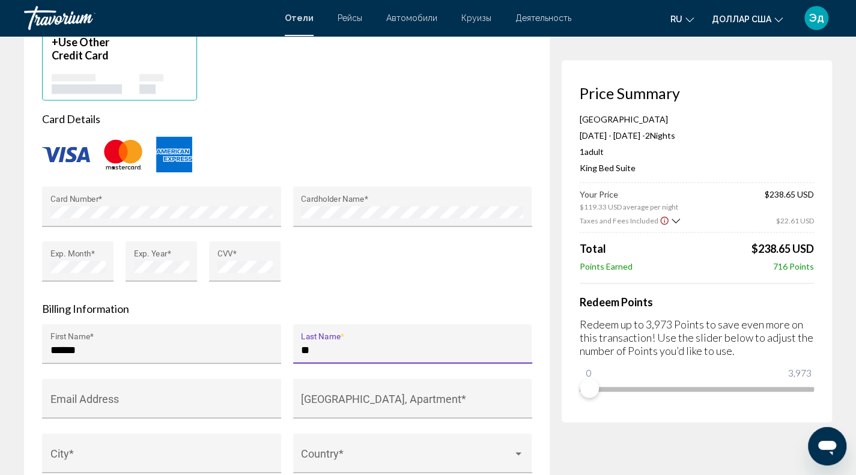
type input "*"
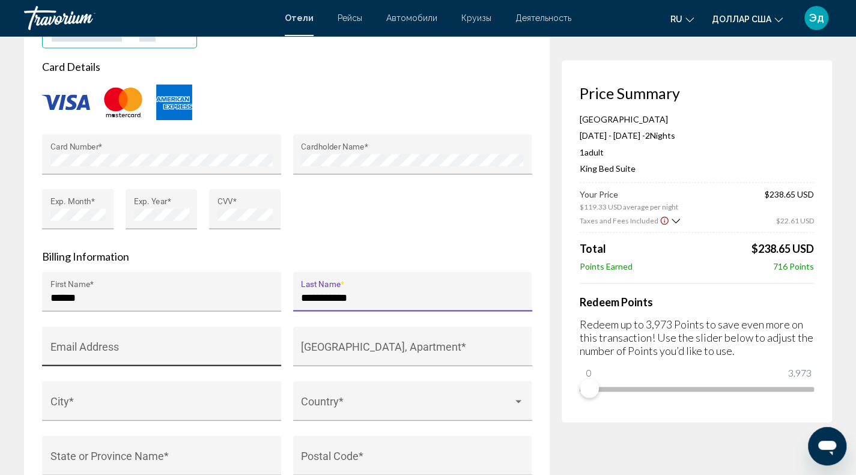
scroll to position [1144, 0]
type input "**********"
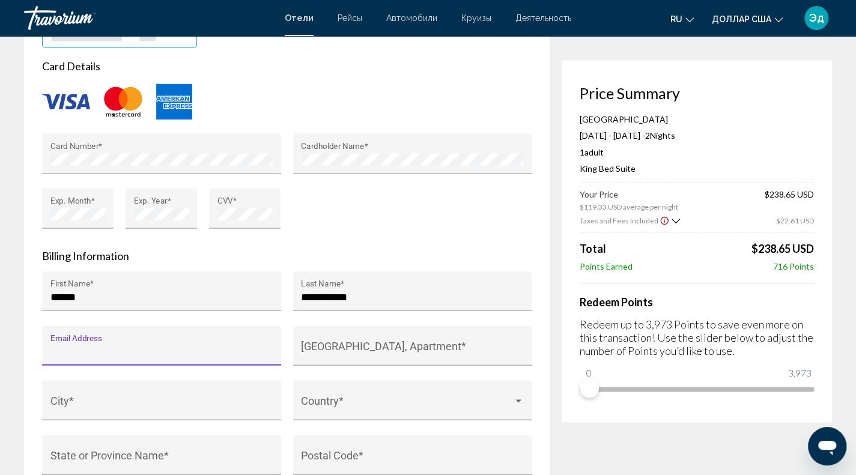
click at [181, 356] on input "Email Address" at bounding box center [161, 351] width 223 height 12
type input "**********"
click at [348, 365] on div "House Number, Street, Apartment *" at bounding box center [412, 349] width 223 height 32
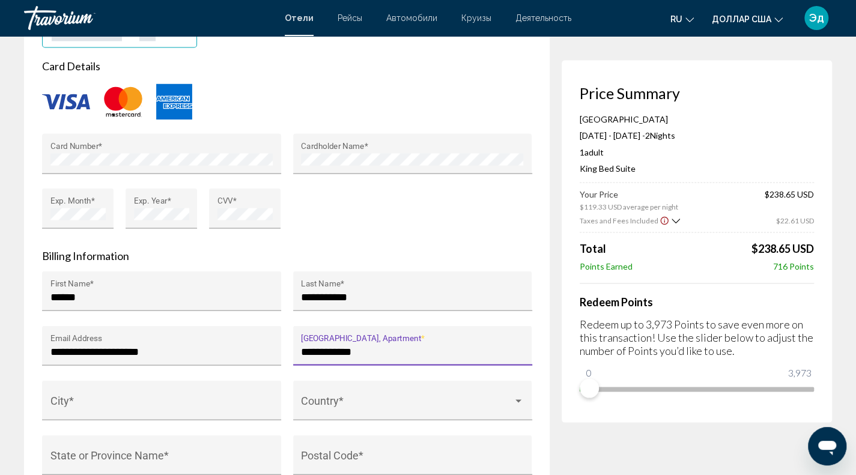
click at [419, 357] on input "**********" at bounding box center [412, 351] width 223 height 12
type input "**********"
click at [91, 420] on div "City *" at bounding box center [161, 404] width 223 height 32
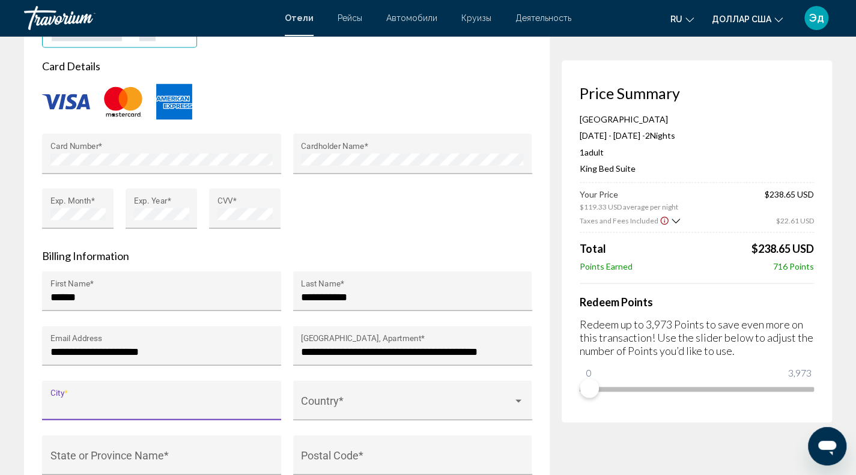
click at [100, 412] on input "City *" at bounding box center [161, 406] width 223 height 12
type input "*******"
click at [330, 403] on div "Country *" at bounding box center [412, 404] width 223 height 32
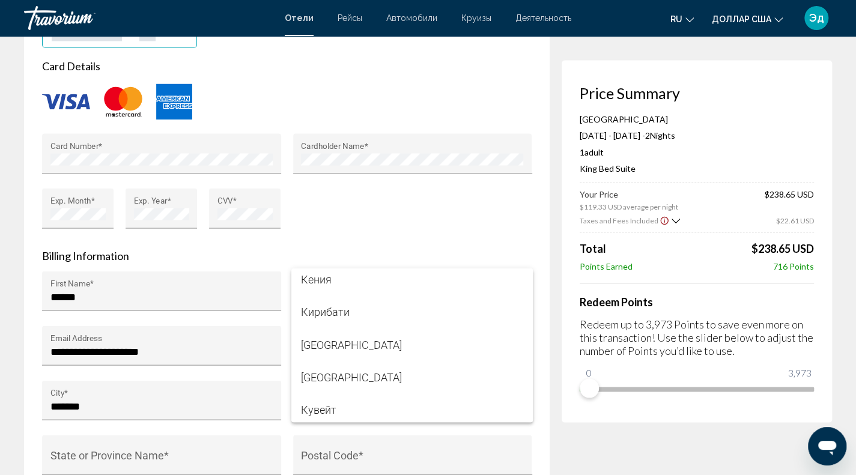
scroll to position [3823, 0]
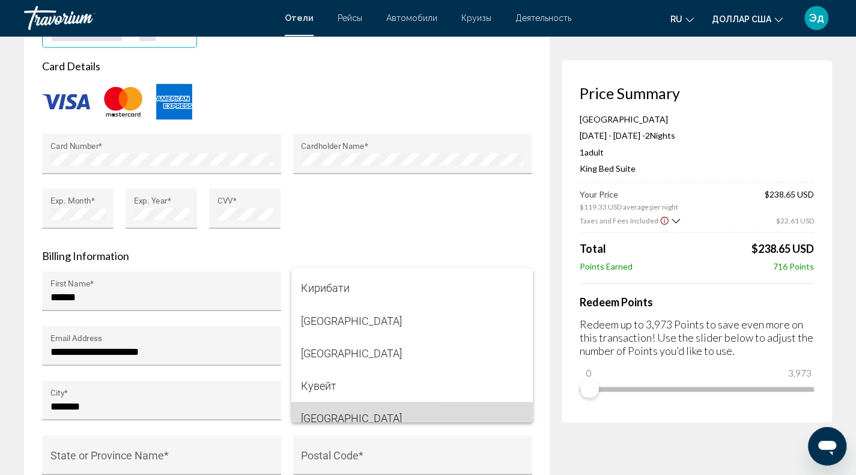
click at [488, 416] on span "Кыргызстан" at bounding box center [412, 418] width 222 height 32
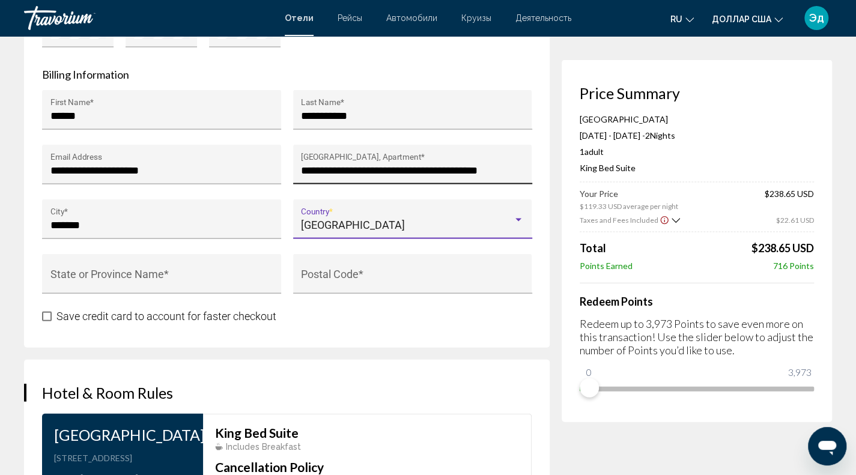
scroll to position [1325, 0]
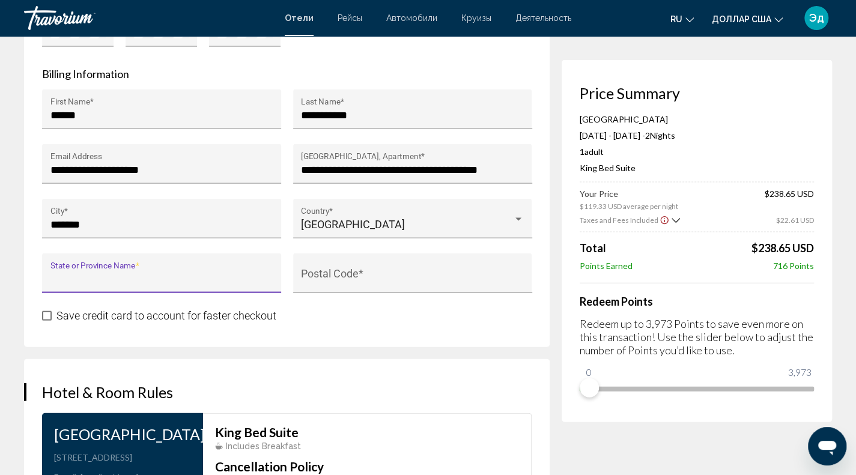
click at [226, 285] on input "State or Province Name *" at bounding box center [161, 279] width 223 height 12
type input "*"
type input "****"
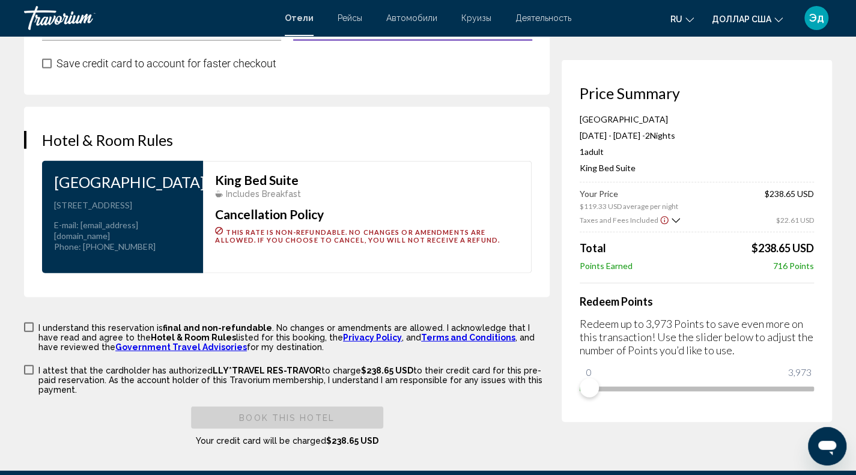
scroll to position [1580, 0]
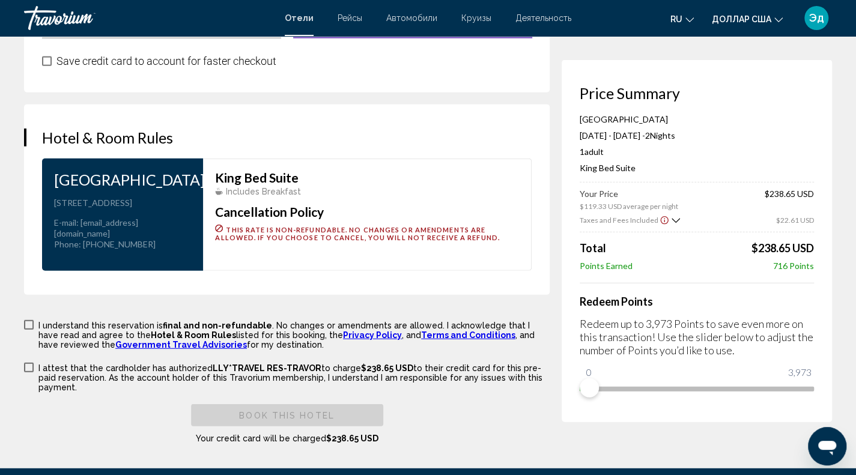
type input "******"
click at [28, 350] on label "I understand this reservation is final and non-refundable . No changes or amend…" at bounding box center [286, 334] width 525 height 31
click at [33, 372] on span "Основное содержание" at bounding box center [29, 368] width 10 height 10
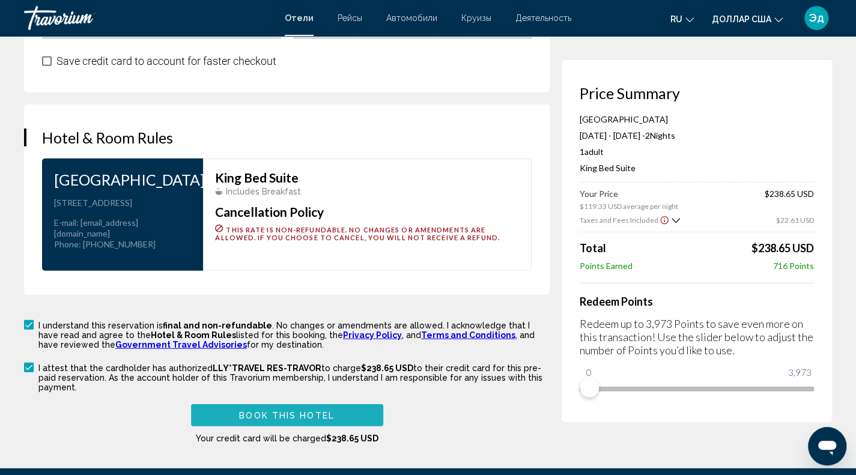
click at [283, 420] on span "Book this hotel" at bounding box center [286, 416] width 95 height 10
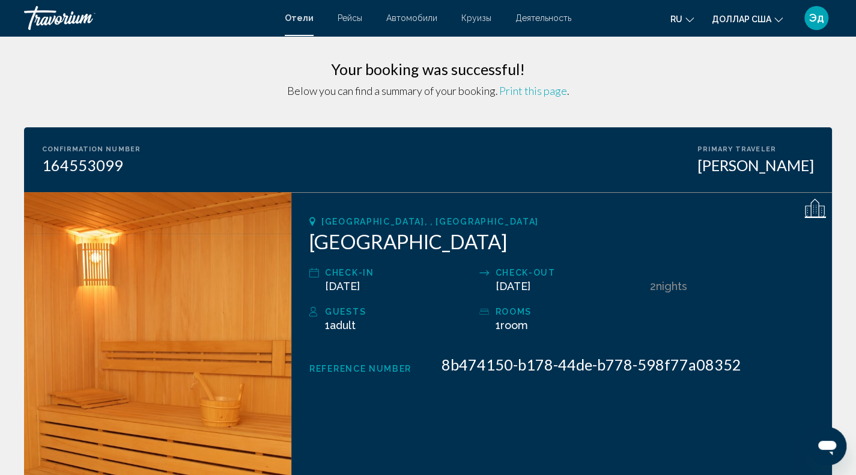
click at [694, 16] on icon "Изменить язык" at bounding box center [689, 20] width 8 height 8
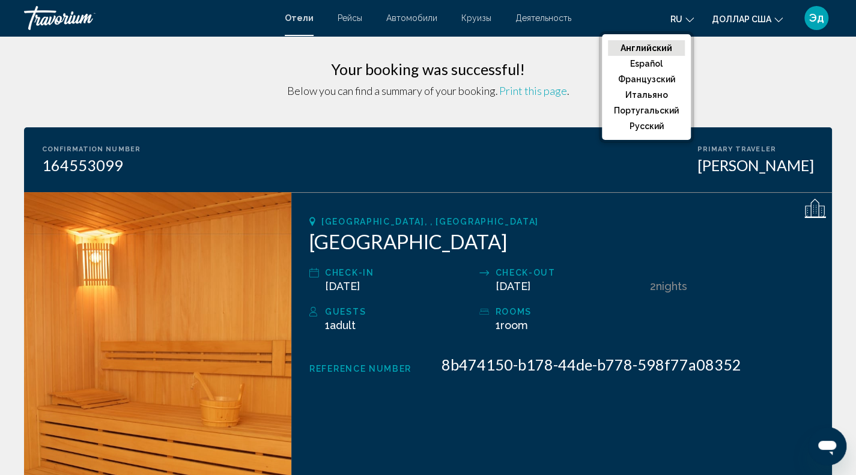
click at [694, 16] on icon "Изменить язык" at bounding box center [689, 20] width 8 height 8
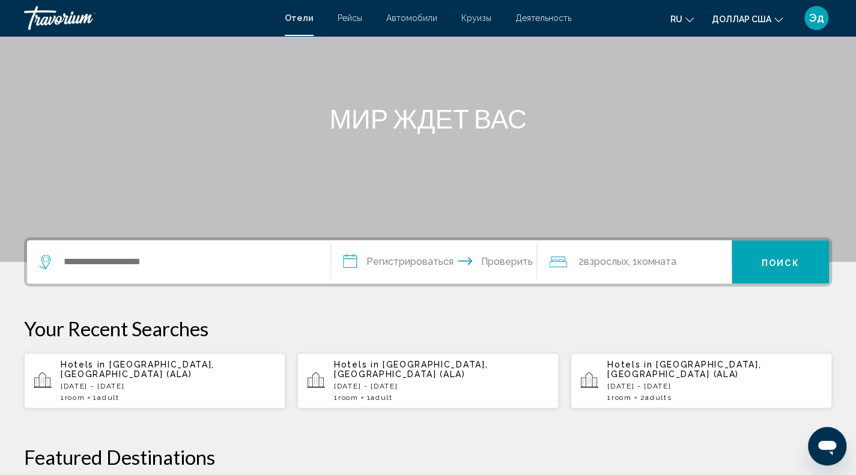
scroll to position [60, 0]
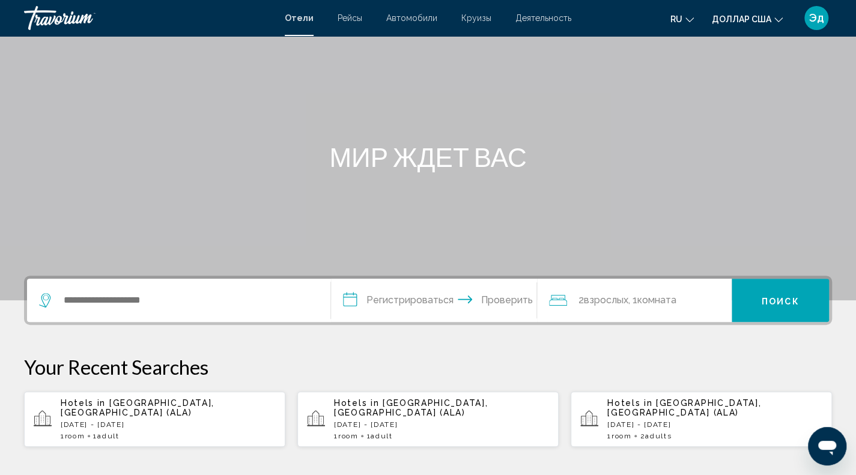
click at [606, 52] on div "Основное содержание" at bounding box center [428, 120] width 856 height 360
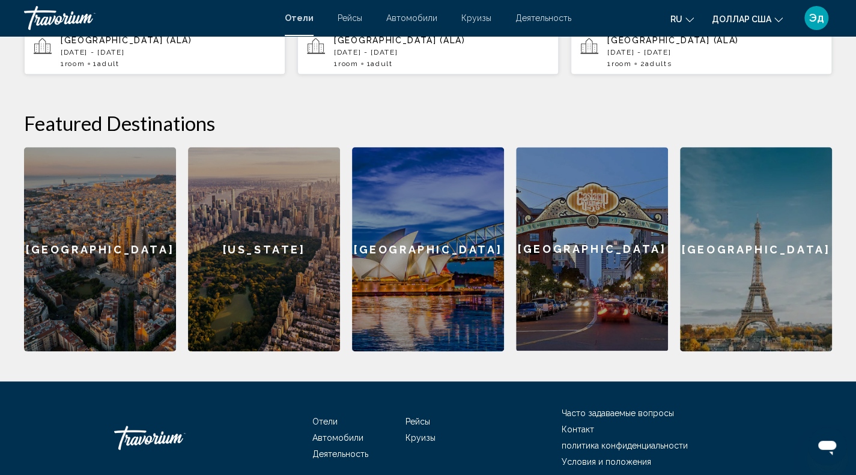
scroll to position [476, 0]
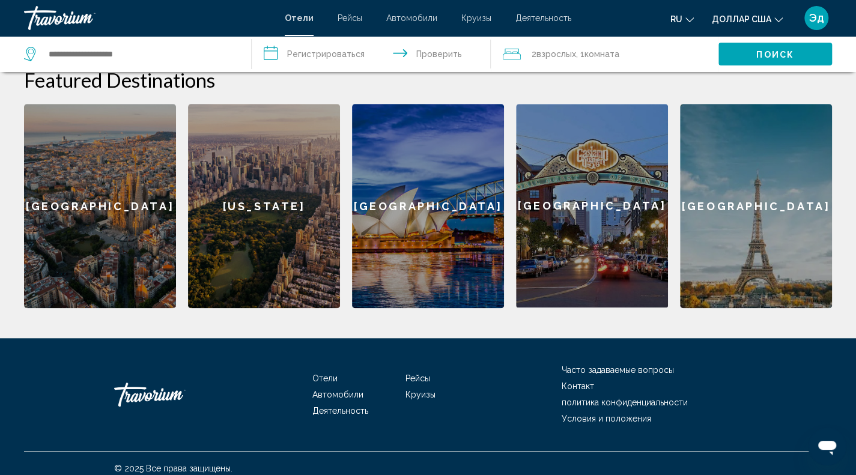
click at [608, 365] on font "Часто задаваемые вопросы" at bounding box center [617, 370] width 112 height 10
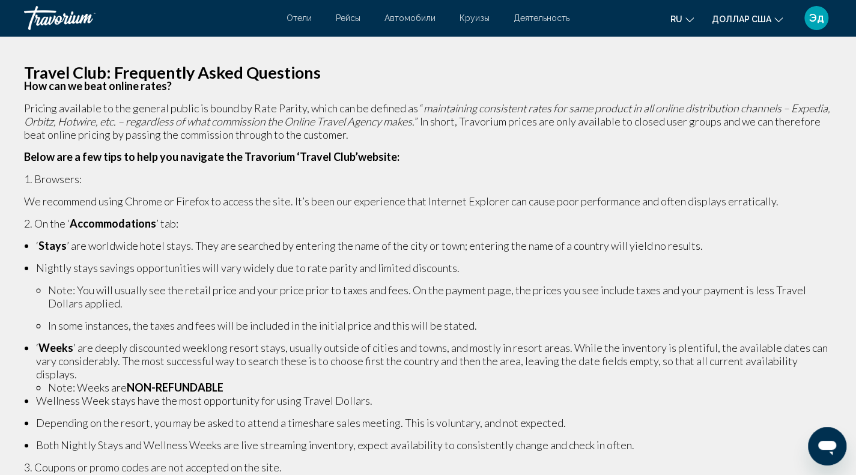
click at [295, 17] on font "Отели" at bounding box center [298, 18] width 25 height 10
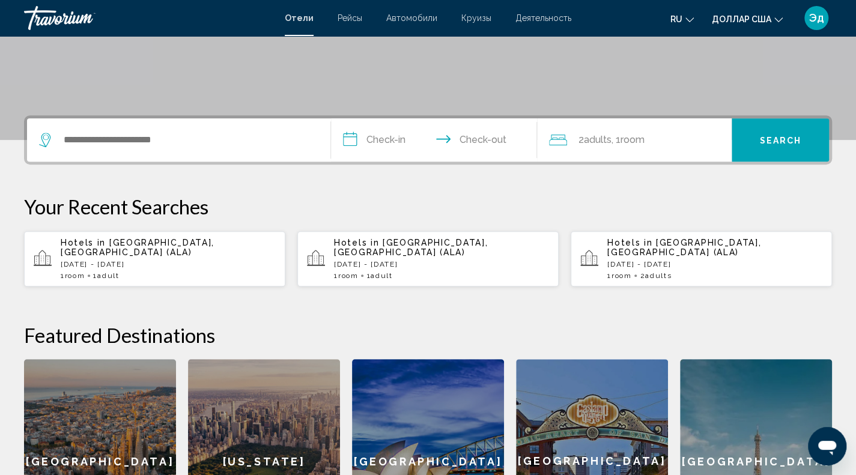
scroll to position [220, 0]
click at [238, 273] on app-hotels-recent-search "Hotels in [GEOGRAPHIC_DATA], [GEOGRAPHIC_DATA] (ALA) [DATE] - [DATE] 1 Room roo…" at bounding box center [154, 259] width 261 height 55
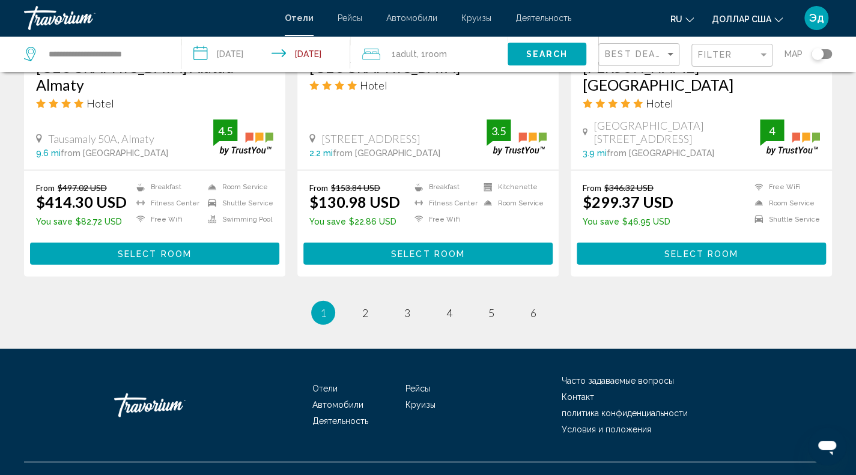
scroll to position [1566, 0]
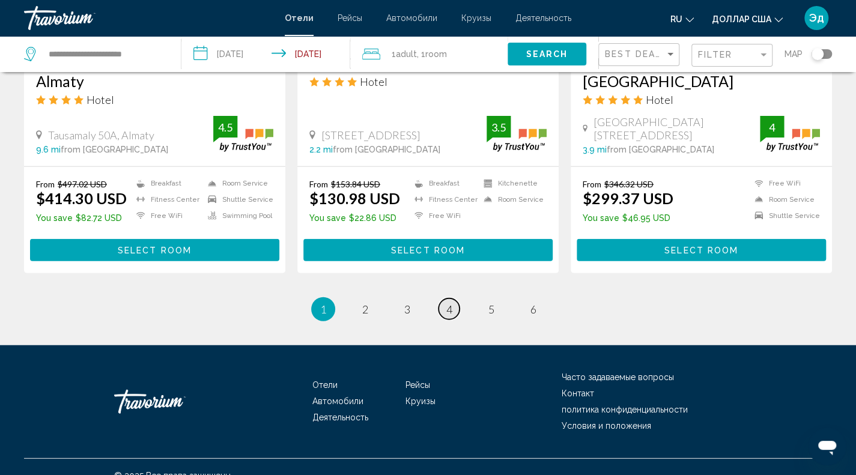
click at [447, 303] on span "4" at bounding box center [449, 309] width 6 height 13
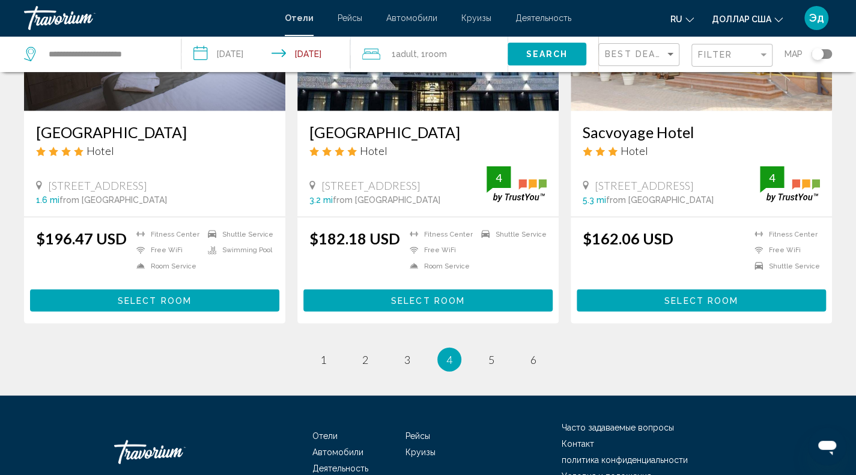
scroll to position [1566, 0]
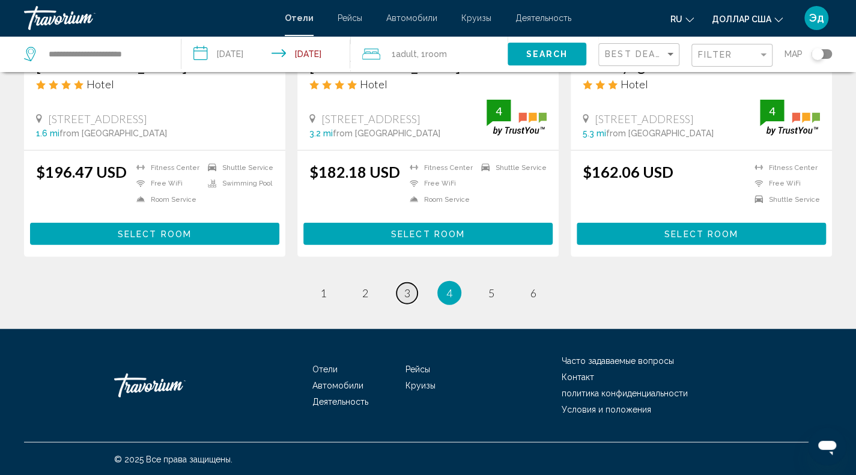
click at [402, 294] on link "page 3" at bounding box center [406, 293] width 21 height 21
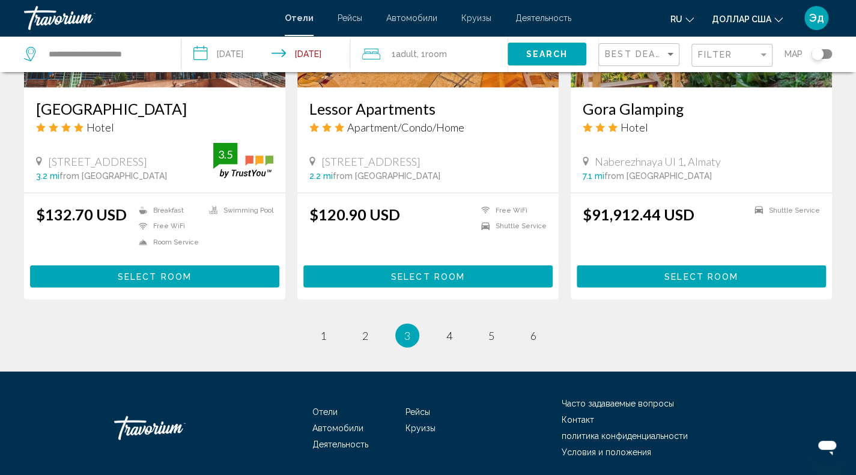
scroll to position [1528, 0]
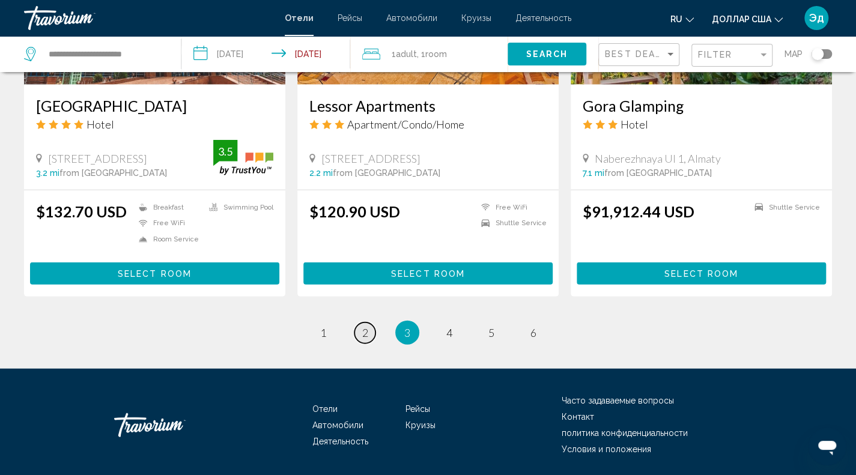
click at [357, 322] on link "page 2" at bounding box center [364, 332] width 21 height 21
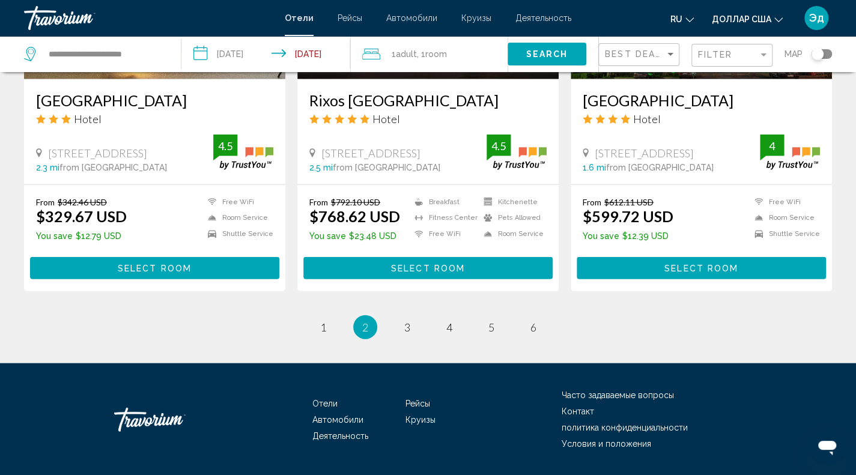
scroll to position [1566, 0]
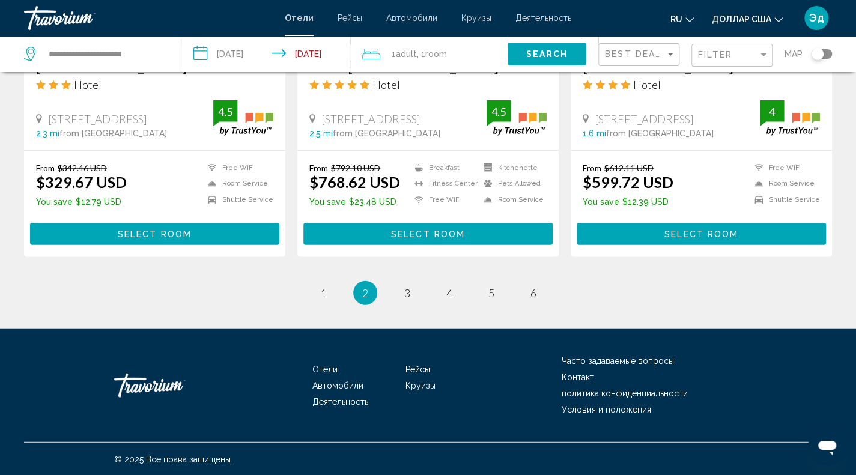
click at [316, 301] on li "page 1" at bounding box center [323, 293] width 24 height 24
click at [325, 297] on span "1" at bounding box center [323, 292] width 6 height 13
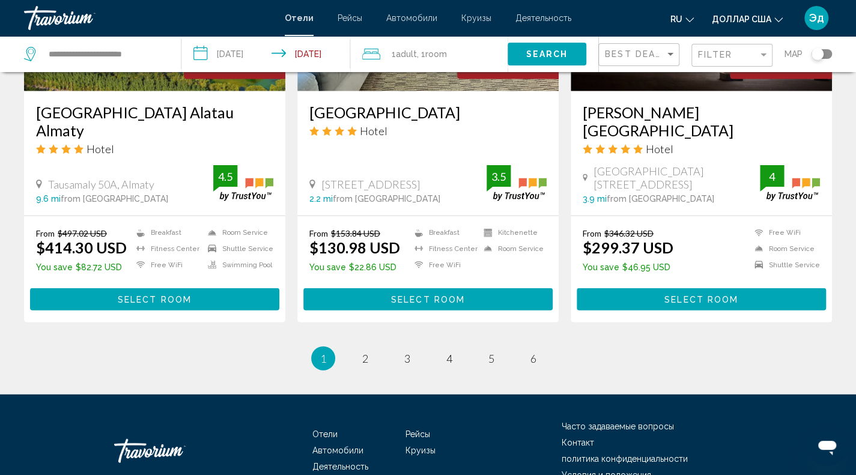
scroll to position [1519, 0]
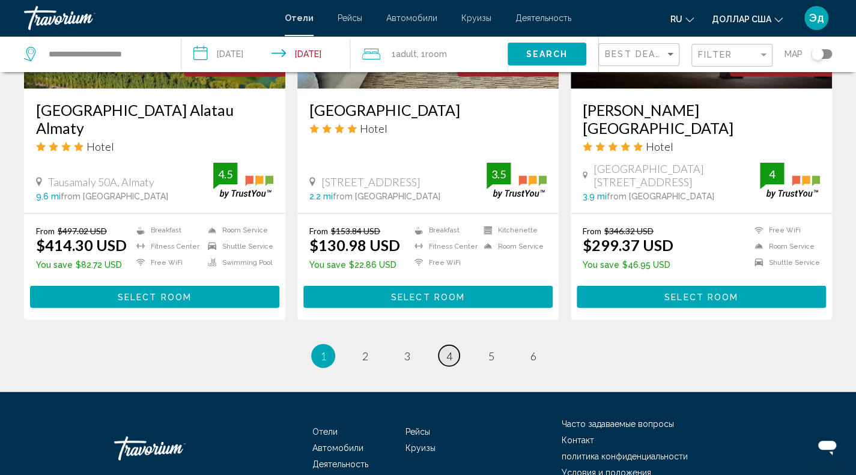
click at [447, 350] on span "4" at bounding box center [449, 356] width 6 height 13
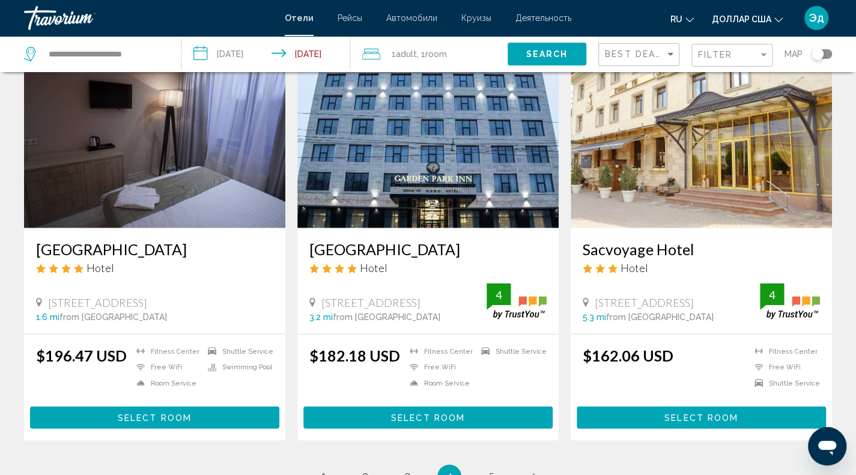
scroll to position [1566, 0]
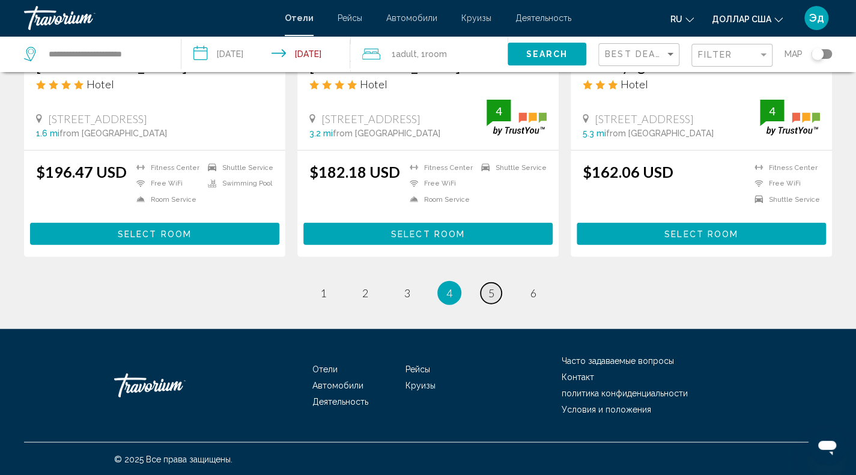
click at [490, 295] on span "5" at bounding box center [491, 292] width 6 height 13
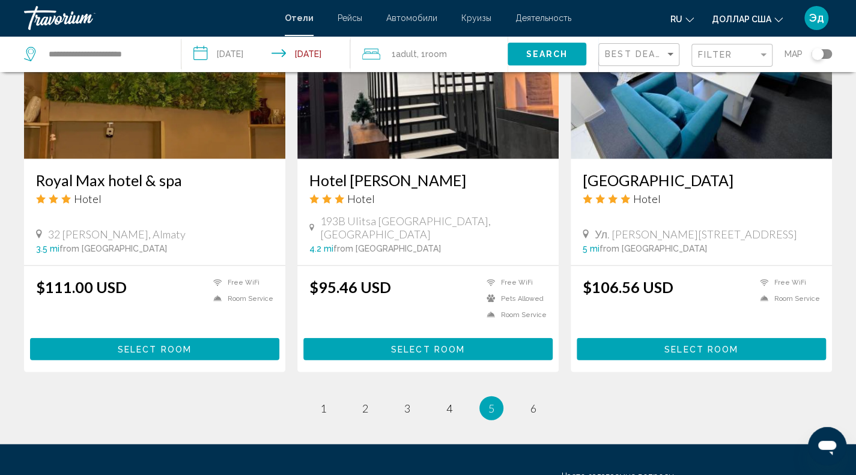
scroll to position [1536, 0]
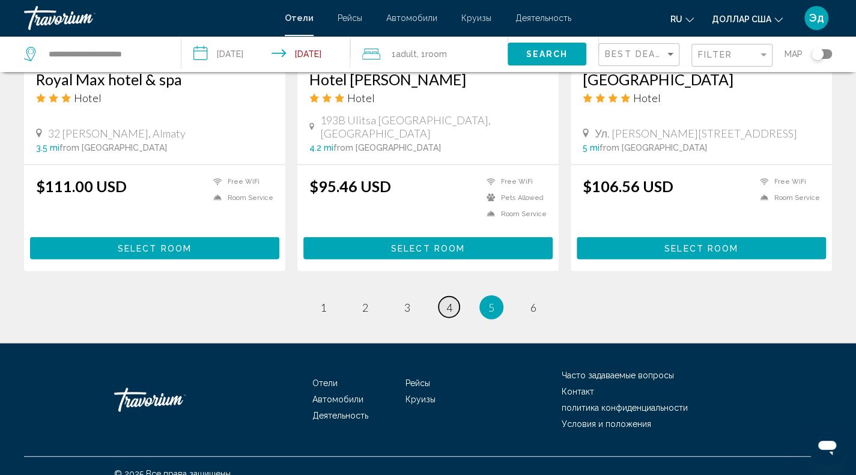
click at [450, 301] on span "4" at bounding box center [449, 307] width 6 height 13
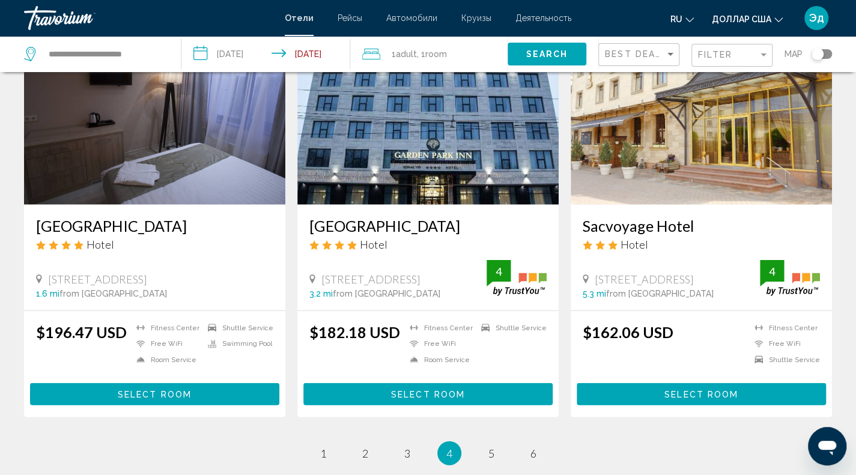
scroll to position [1566, 0]
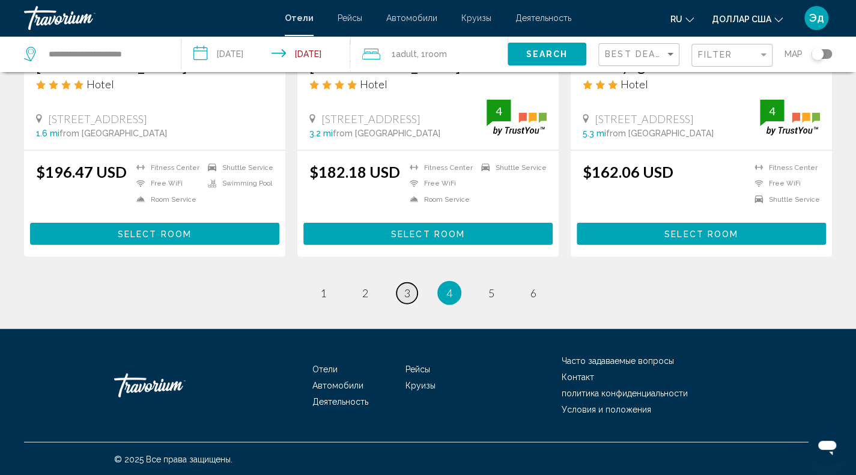
click at [413, 295] on link "page 3" at bounding box center [406, 293] width 21 height 21
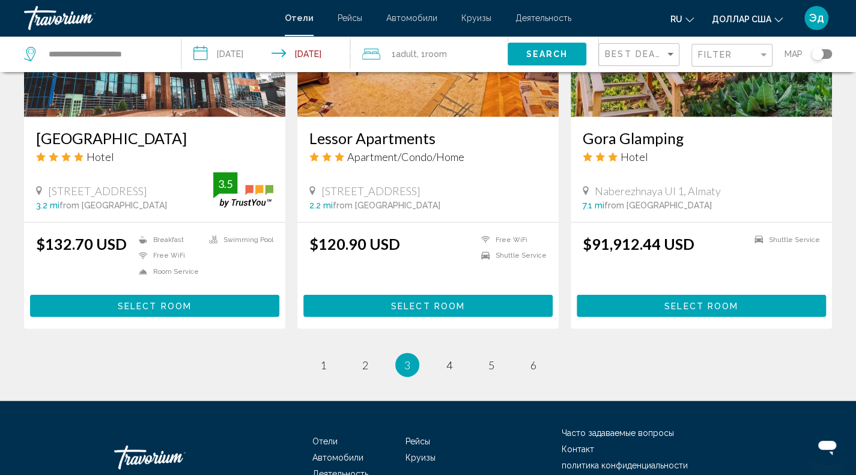
scroll to position [1534, 0]
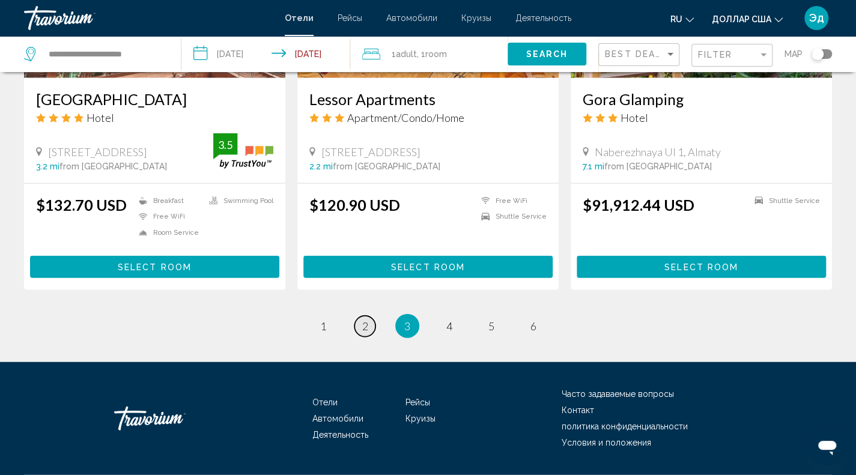
click at [366, 319] on span "2" at bounding box center [365, 325] width 6 height 13
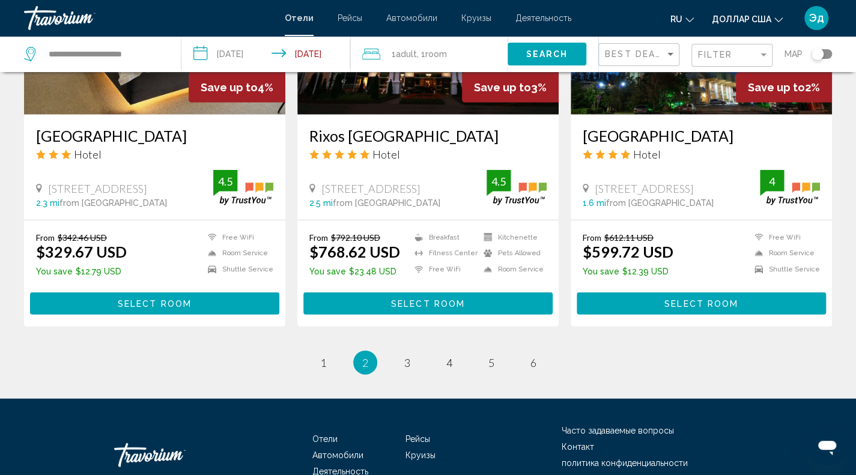
scroll to position [1566, 0]
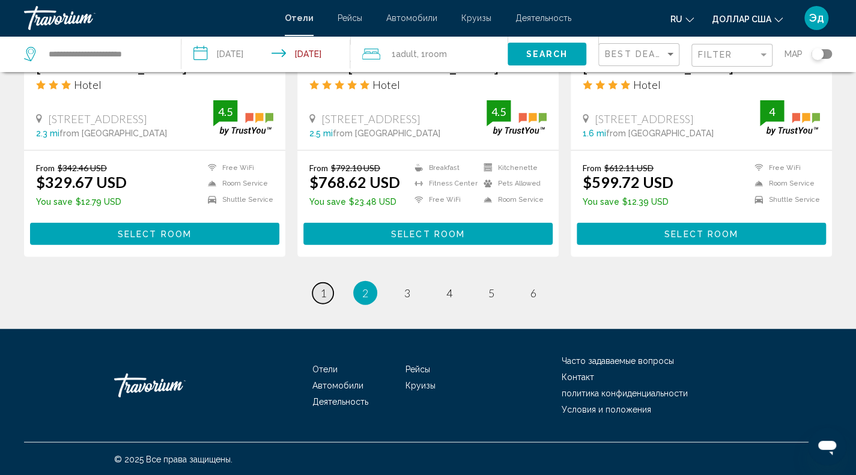
click at [321, 288] on span "1" at bounding box center [323, 292] width 6 height 13
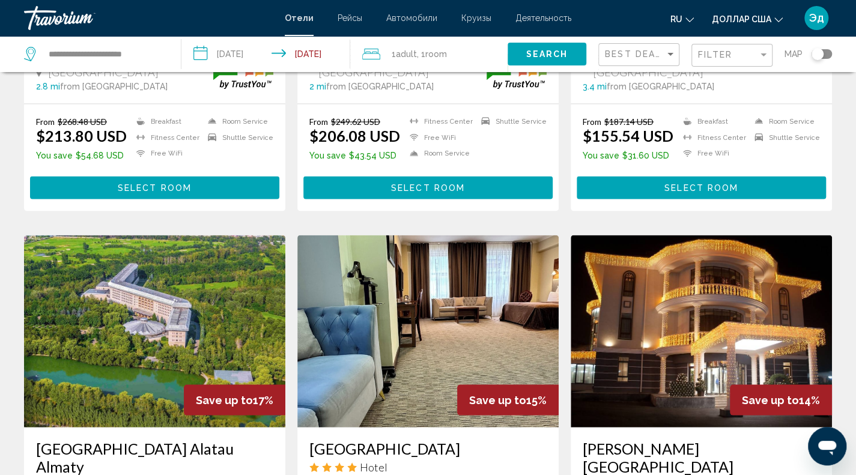
scroll to position [1187, 0]
